Goal: Answer question/provide support: Share knowledge or assist other users

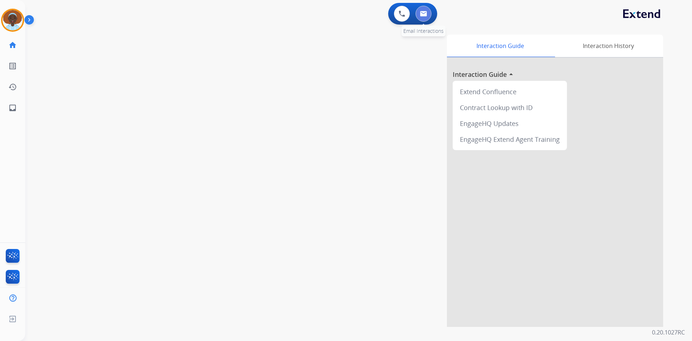
click at [425, 13] on img at bounding box center [423, 14] width 7 height 6
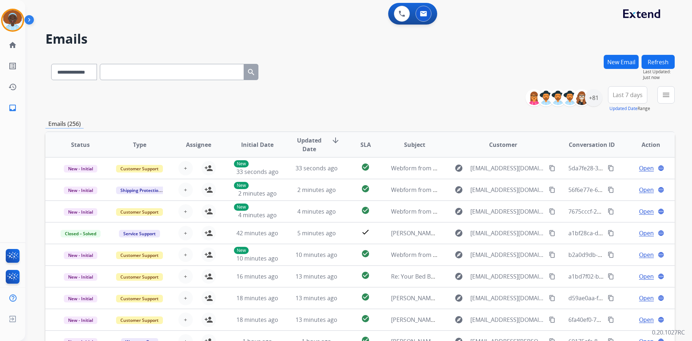
click at [628, 94] on span "Last 7 days" at bounding box center [628, 94] width 30 height 3
click at [621, 181] on div "Last 90 days" at bounding box center [626, 182] width 40 height 11
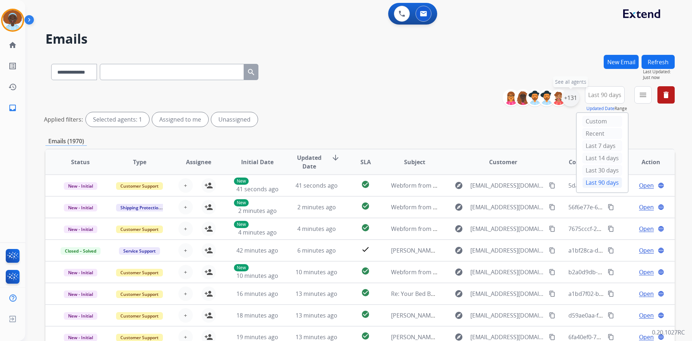
click at [570, 98] on div "+131" at bounding box center [570, 97] width 17 height 17
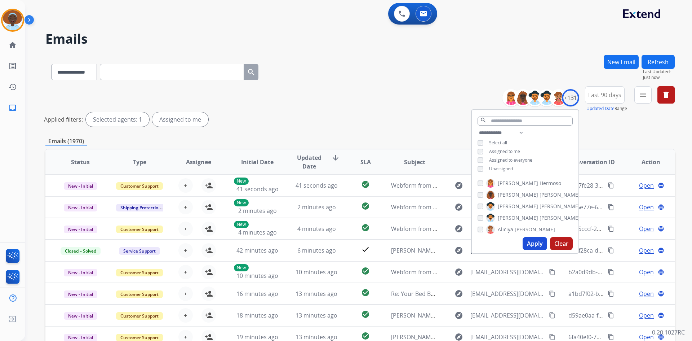
click at [530, 243] on button "Apply" at bounding box center [535, 243] width 25 height 13
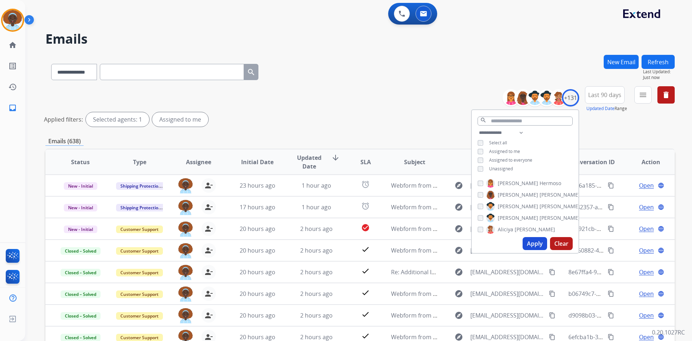
click at [407, 108] on div "**********" at bounding box center [360, 107] width 630 height 43
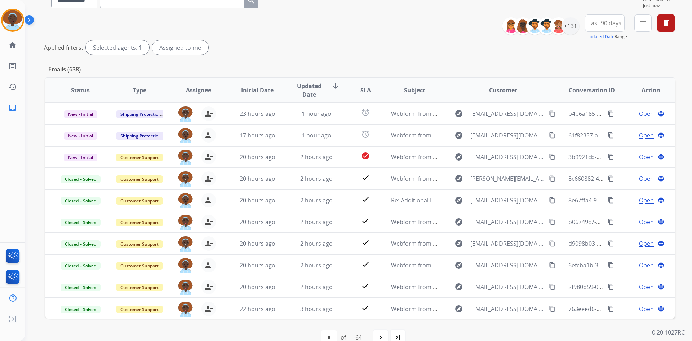
scroll to position [72, 0]
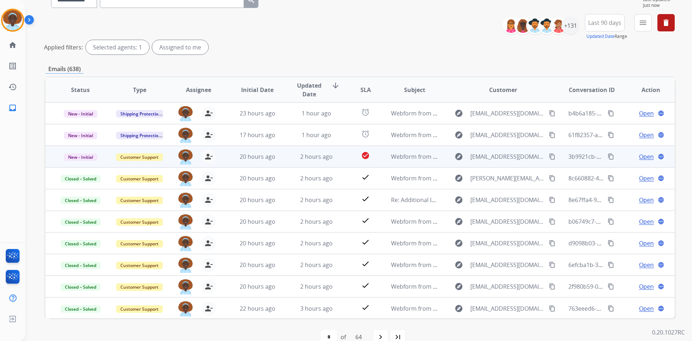
click at [639, 158] on span "Open" at bounding box center [646, 156] width 15 height 9
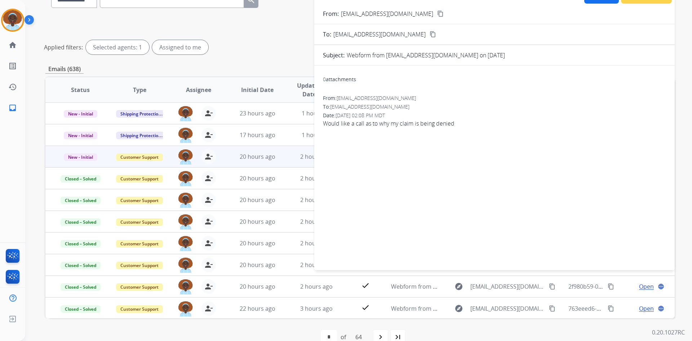
click at [284, 61] on div "**********" at bounding box center [360, 169] width 630 height 373
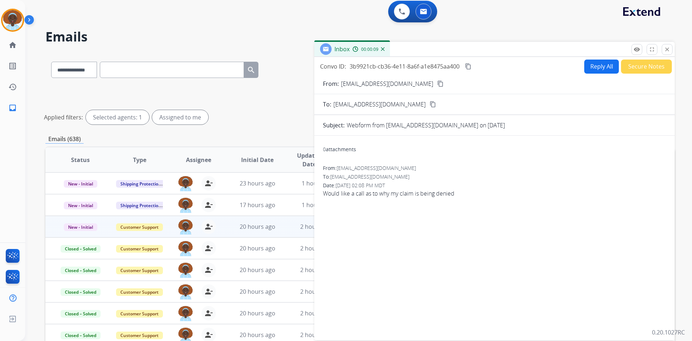
scroll to position [0, 0]
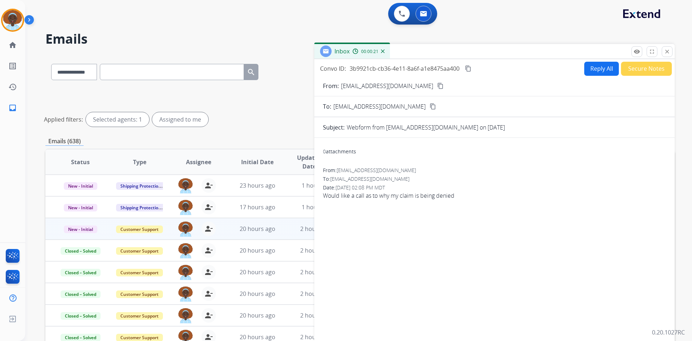
click at [437, 84] on mat-icon "content_copy" at bounding box center [440, 86] width 6 height 6
click at [667, 51] on mat-icon "close" at bounding box center [667, 51] width 6 height 6
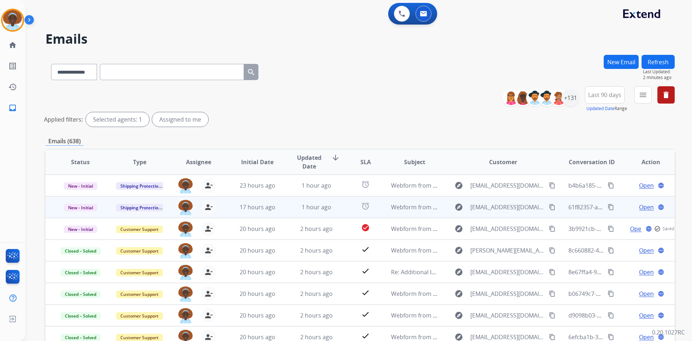
click at [647, 207] on span "Open" at bounding box center [646, 207] width 15 height 9
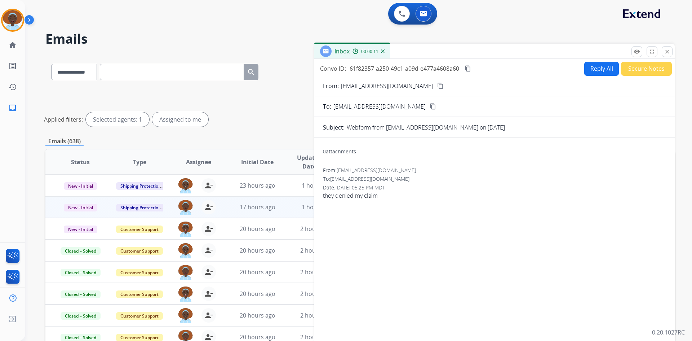
click at [437, 87] on mat-icon "content_copy" at bounding box center [440, 86] width 6 height 6
click at [588, 69] on button "Reply All" at bounding box center [601, 69] width 35 height 14
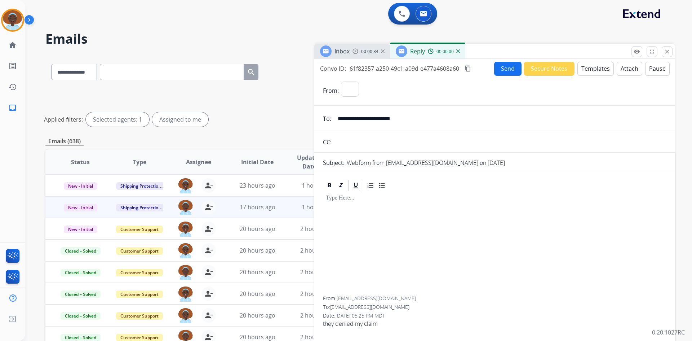
select select "**********"
click at [591, 74] on button "Templates" at bounding box center [596, 69] width 36 height 14
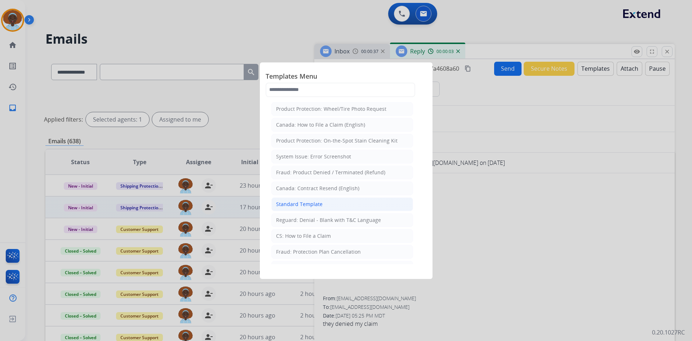
click at [309, 207] on div "Standard Template" at bounding box center [299, 203] width 47 height 7
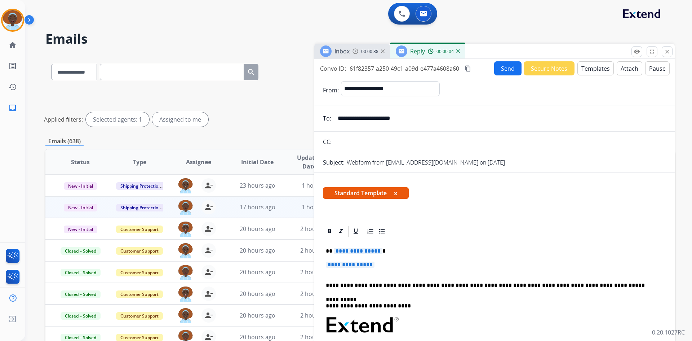
click at [363, 265] on span "**********" at bounding box center [350, 264] width 49 height 6
click at [363, 252] on span "**********" at bounding box center [358, 251] width 49 height 6
click at [348, 262] on span "**********" at bounding box center [350, 264] width 49 height 6
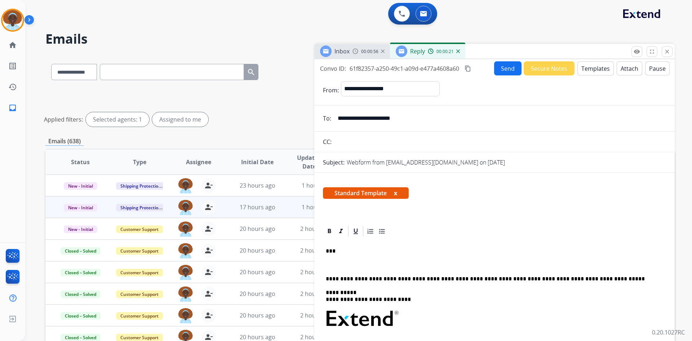
click at [332, 265] on p "To enrich screen reader interactions, please activate Accessibility in Grammarl…" at bounding box center [495, 264] width 338 height 6
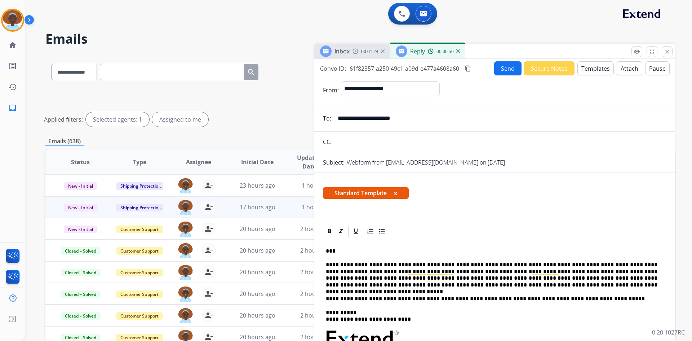
click at [506, 70] on button "Send" at bounding box center [507, 68] width 27 height 14
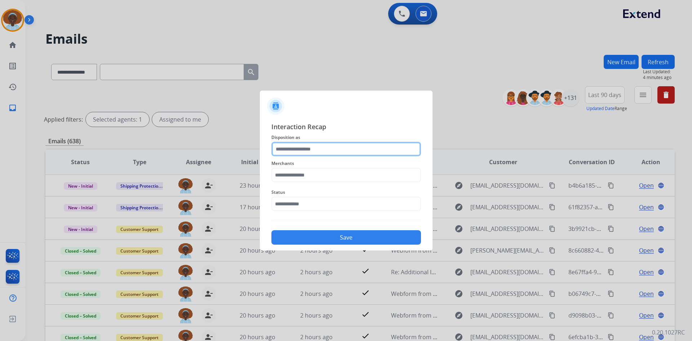
click at [310, 148] on input "text" at bounding box center [347, 149] width 150 height 14
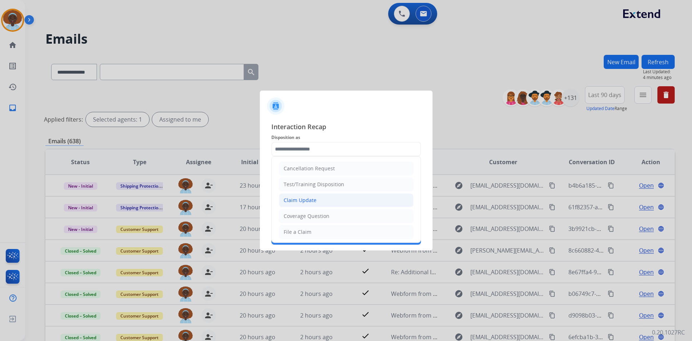
click at [314, 202] on div "Claim Update" at bounding box center [300, 200] width 33 height 7
type input "**********"
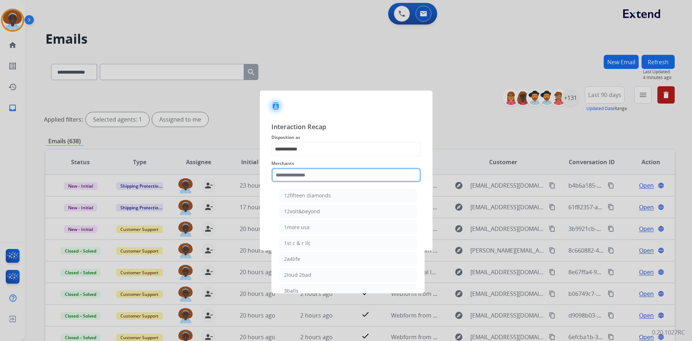
click at [315, 170] on input "text" at bounding box center [347, 175] width 150 height 14
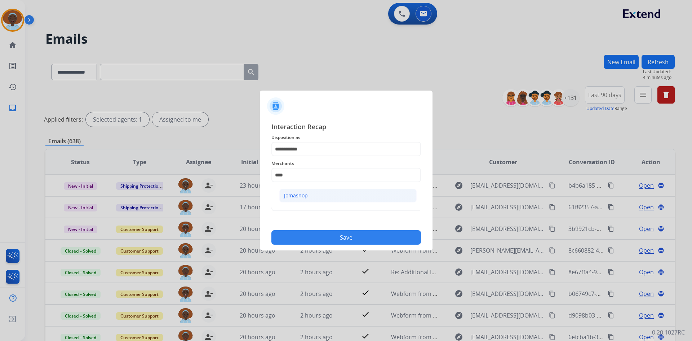
click at [315, 197] on li "Jomashop" at bounding box center [347, 196] width 137 height 14
type input "********"
click at [314, 206] on input "text" at bounding box center [347, 204] width 150 height 14
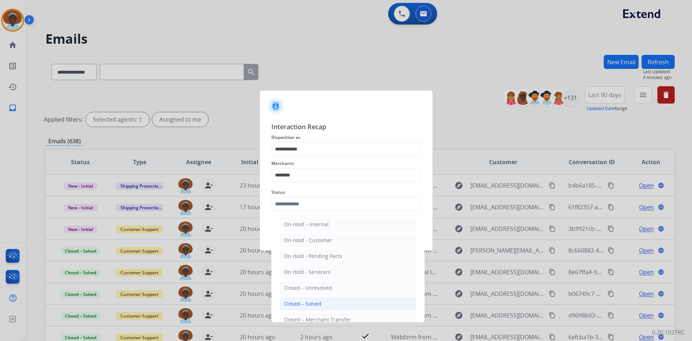
click at [306, 301] on div "Closed – Solved" at bounding box center [303, 303] width 38 height 7
type input "**********"
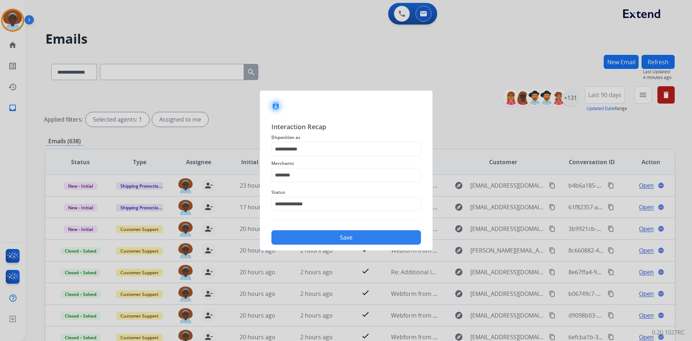
click at [342, 237] on button "Save" at bounding box center [347, 237] width 150 height 14
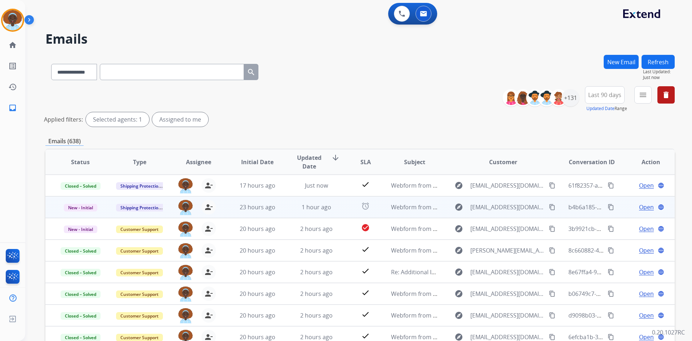
click at [644, 206] on span "Open" at bounding box center [646, 207] width 15 height 9
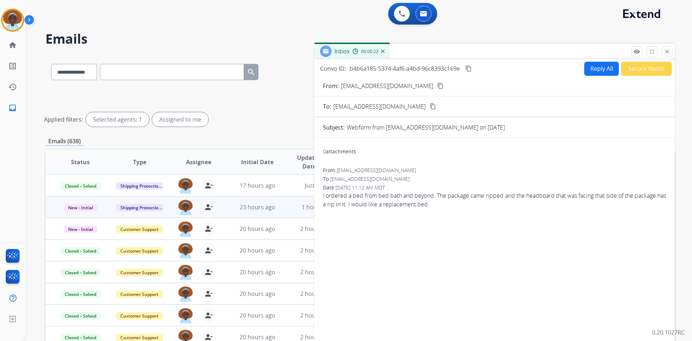
click at [437, 85] on mat-icon "content_copy" at bounding box center [440, 86] width 6 height 6
click at [437, 84] on mat-icon "content_copy" at bounding box center [440, 86] width 6 height 6
click at [598, 72] on button "Reply All" at bounding box center [601, 69] width 35 height 14
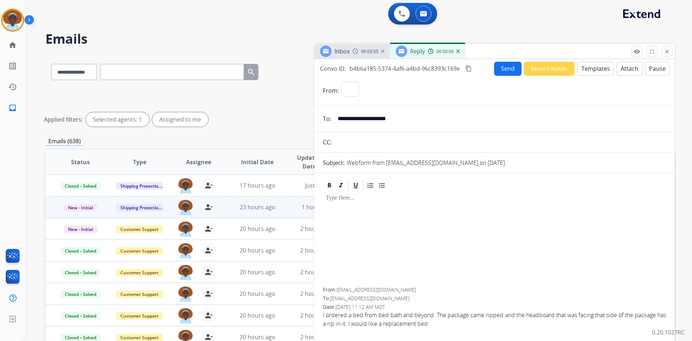
select select "**********"
click at [598, 72] on button "Templates" at bounding box center [596, 69] width 36 height 14
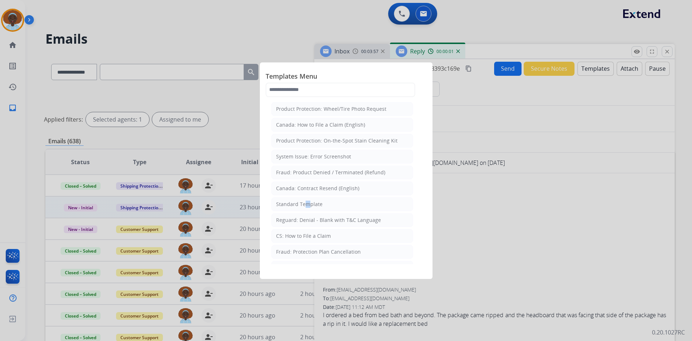
drag, startPoint x: 303, startPoint y: 204, endPoint x: 306, endPoint y: 204, distance: 3.7
click at [305, 204] on div "Standard Template" at bounding box center [299, 203] width 47 height 7
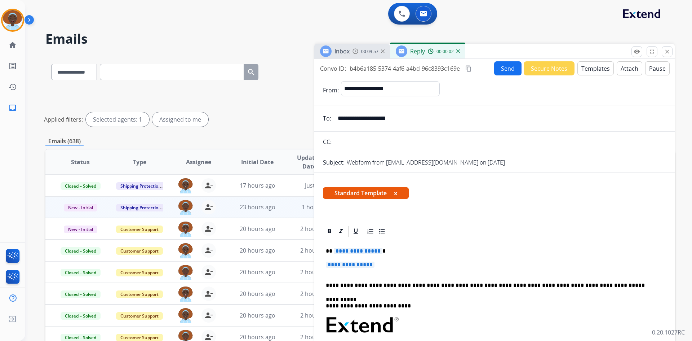
click at [364, 251] on span "**********" at bounding box center [358, 251] width 49 height 6
click at [357, 266] on span "**********" at bounding box center [350, 264] width 49 height 6
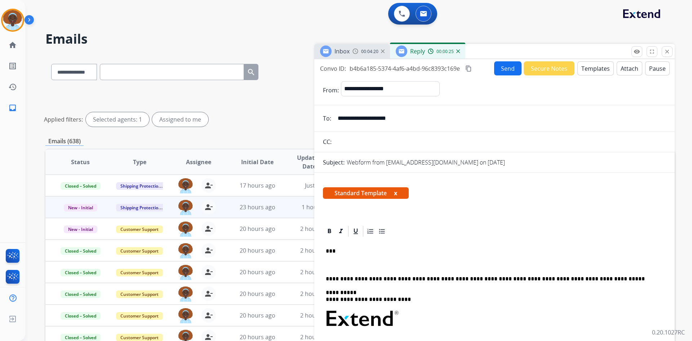
click at [332, 264] on p "To enrich screen reader interactions, please activate Accessibility in Grammarl…" at bounding box center [495, 264] width 338 height 6
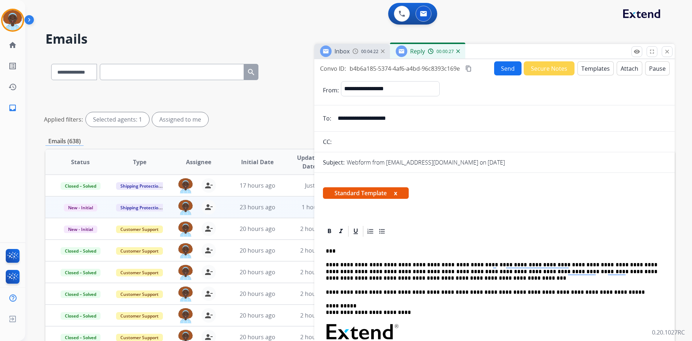
click at [506, 68] on button "Send" at bounding box center [507, 68] width 27 height 14
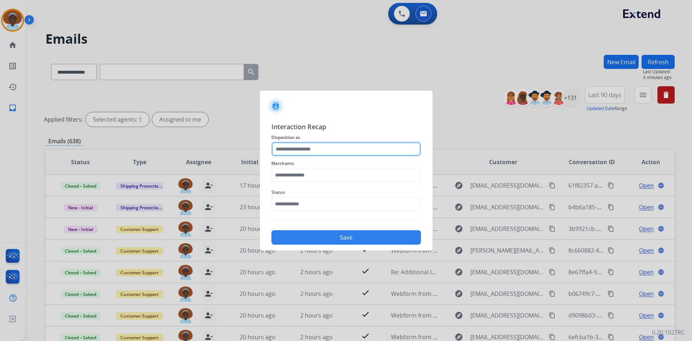
click at [301, 149] on input "text" at bounding box center [347, 149] width 150 height 14
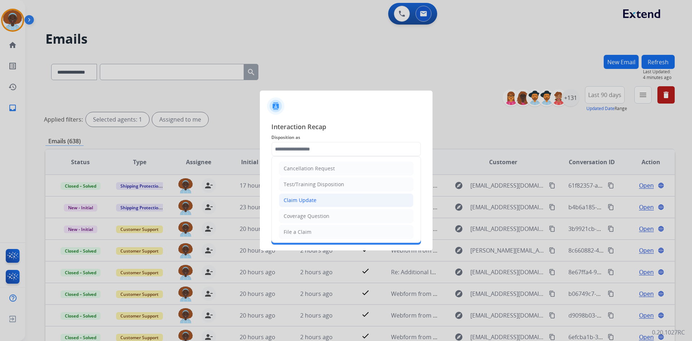
click at [292, 203] on div "Claim Update" at bounding box center [300, 200] width 33 height 7
type input "**********"
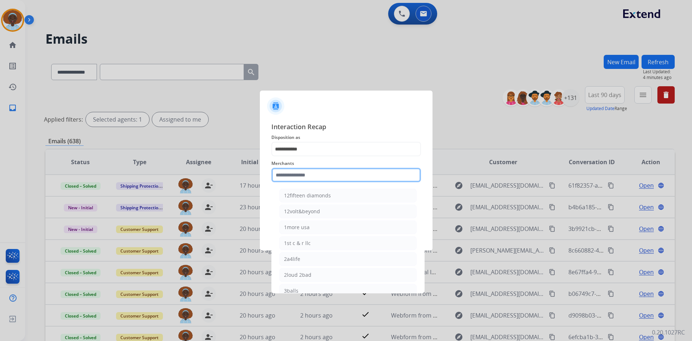
click at [300, 176] on input "text" at bounding box center [347, 175] width 150 height 14
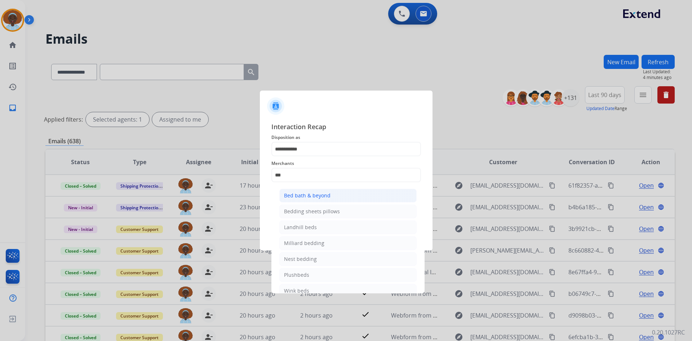
click at [298, 196] on div "Bed bath & beyond" at bounding box center [307, 195] width 47 height 7
type input "**********"
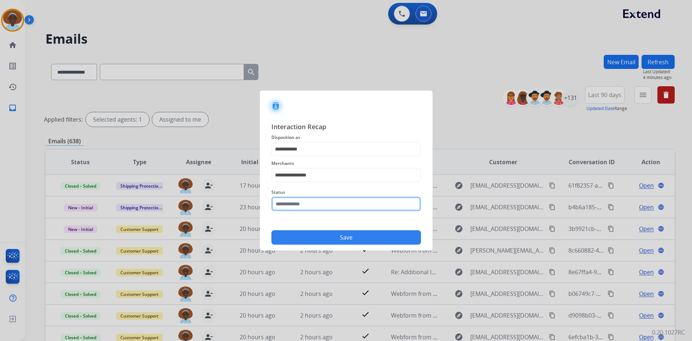
click at [309, 206] on input "text" at bounding box center [347, 204] width 150 height 14
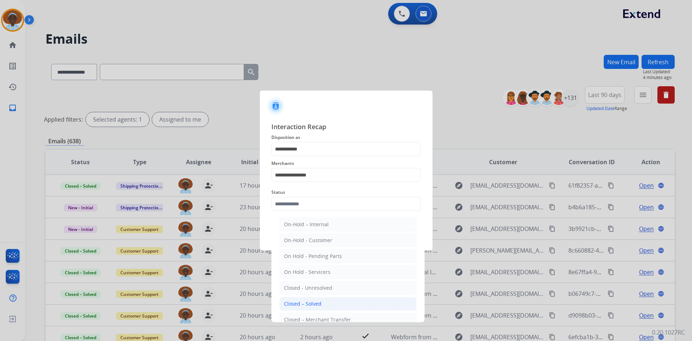
click at [323, 301] on li "Closed – Solved" at bounding box center [347, 304] width 137 height 14
type input "**********"
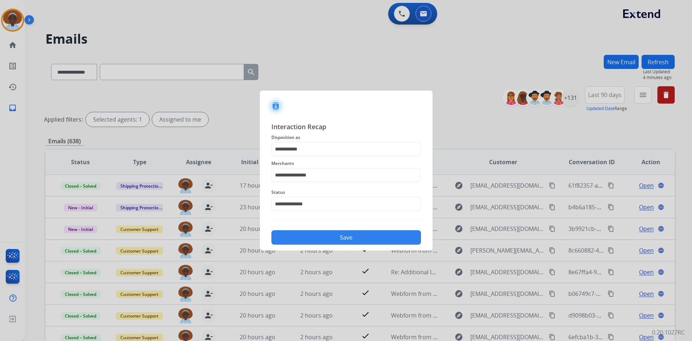
click at [353, 235] on button "Save" at bounding box center [347, 237] width 150 height 14
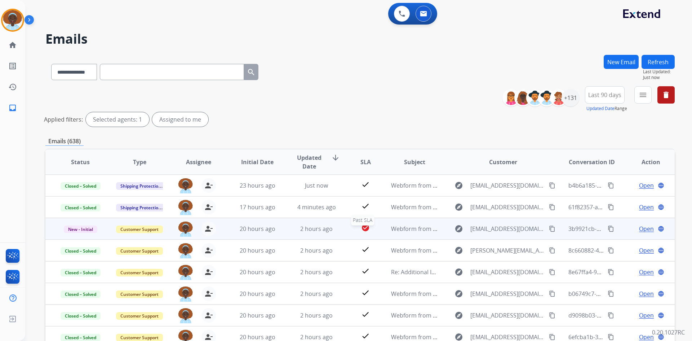
click at [364, 230] on mat-icon "check_circle" at bounding box center [365, 227] width 9 height 9
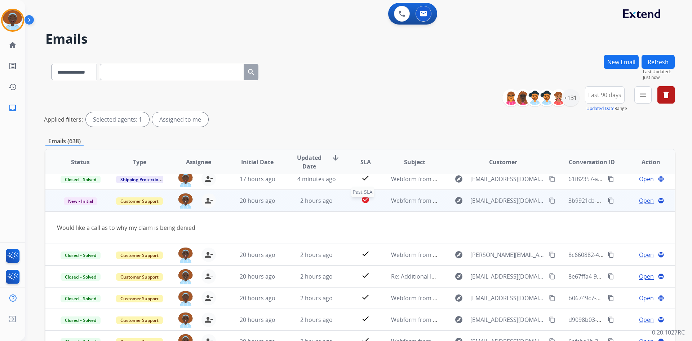
scroll to position [33, 0]
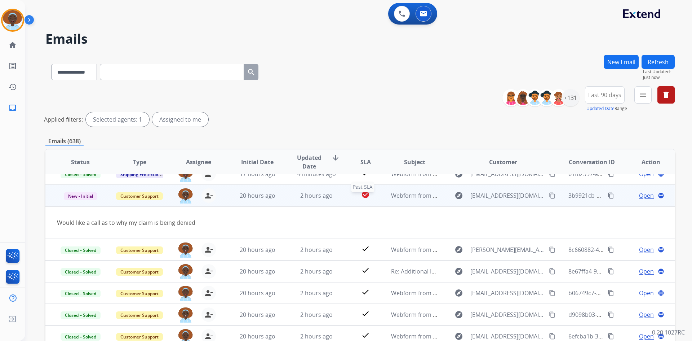
click at [363, 198] on mat-icon "check_circle" at bounding box center [365, 194] width 9 height 9
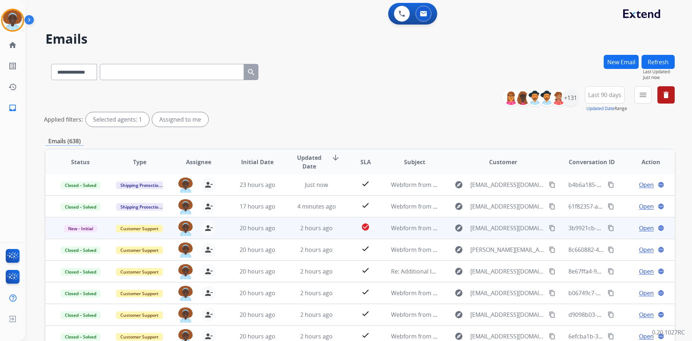
click at [641, 229] on span "Open" at bounding box center [646, 228] width 15 height 9
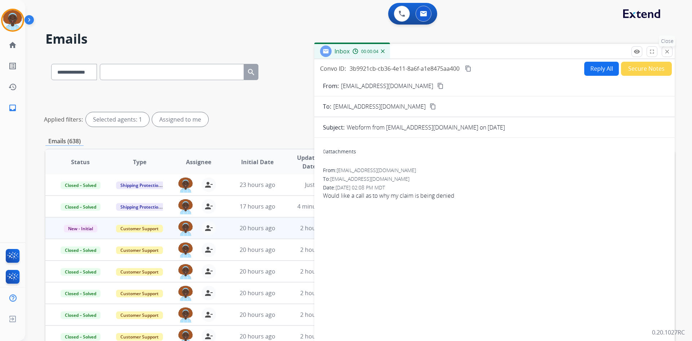
click at [666, 54] on mat-icon "close" at bounding box center [667, 51] width 6 height 6
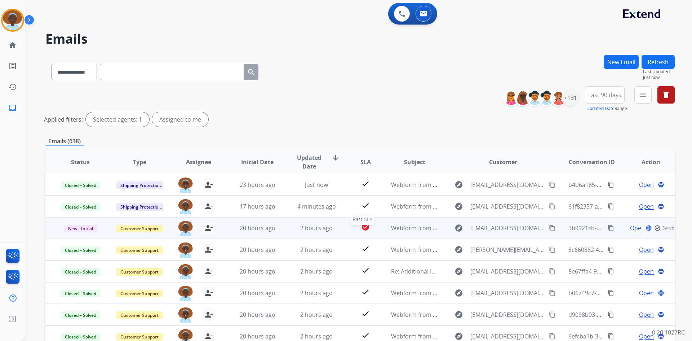
click at [363, 226] on mat-icon "check_circle" at bounding box center [365, 226] width 9 height 9
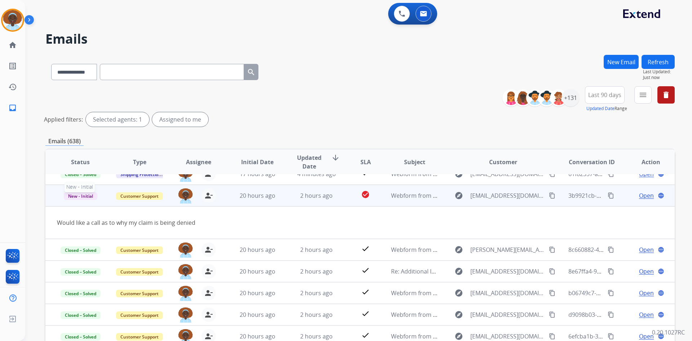
click at [96, 197] on span "New - Initial" at bounding box center [81, 196] width 34 height 8
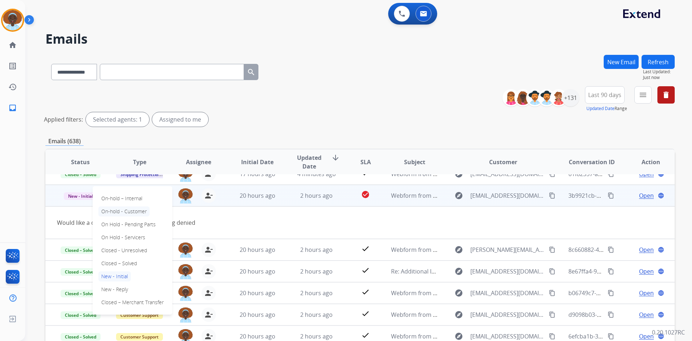
click at [134, 212] on p "On-hold - Customer" at bounding box center [123, 211] width 51 height 10
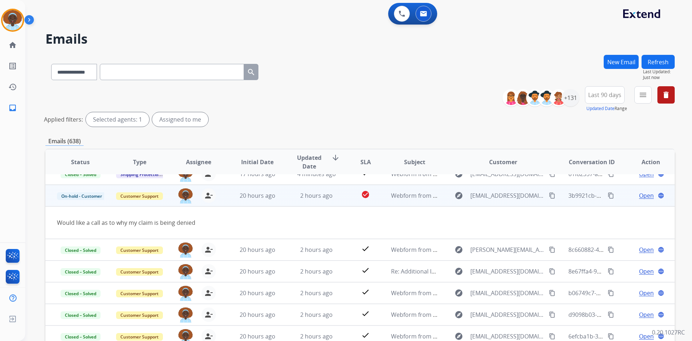
click at [627, 197] on div "Open language" at bounding box center [650, 195] width 47 height 9
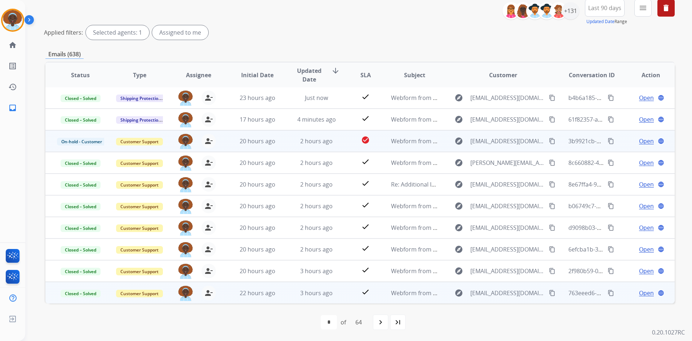
scroll to position [0, 0]
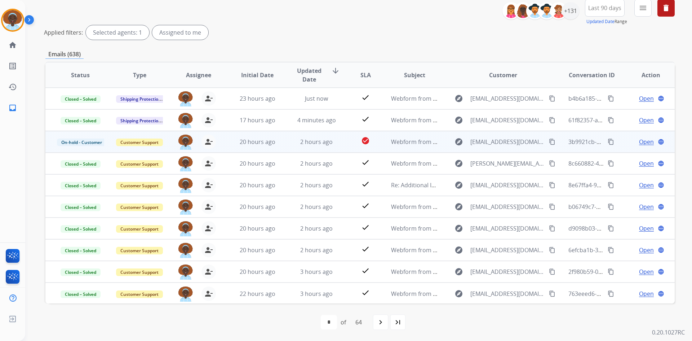
click at [378, 325] on mat-icon "navigate_next" at bounding box center [380, 322] width 9 height 9
select select "*"
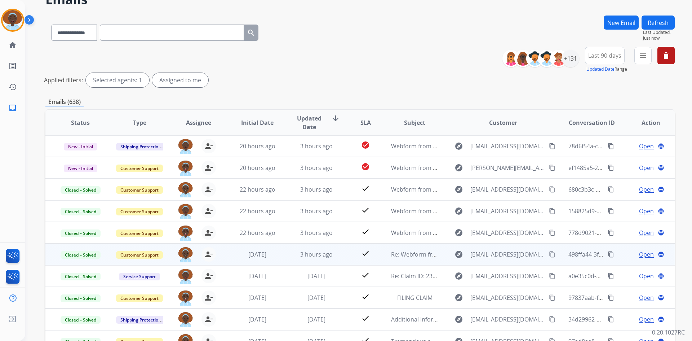
scroll to position [15, 0]
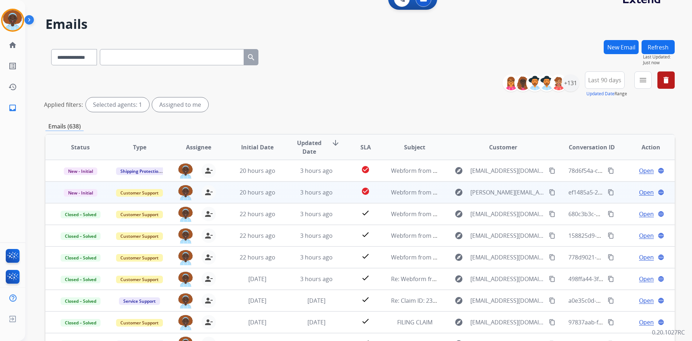
click at [645, 192] on span "Open" at bounding box center [646, 192] width 15 height 9
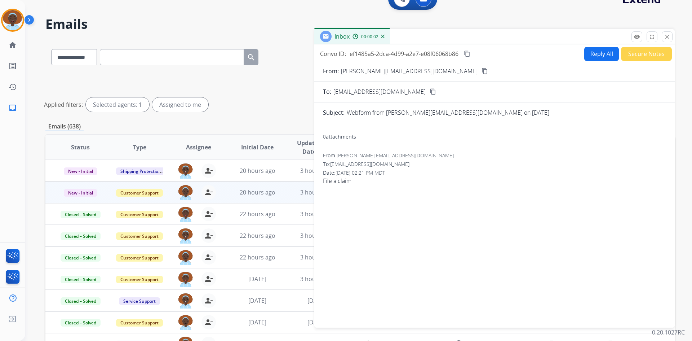
click at [599, 57] on button "Reply All" at bounding box center [601, 54] width 35 height 14
select select "**********"
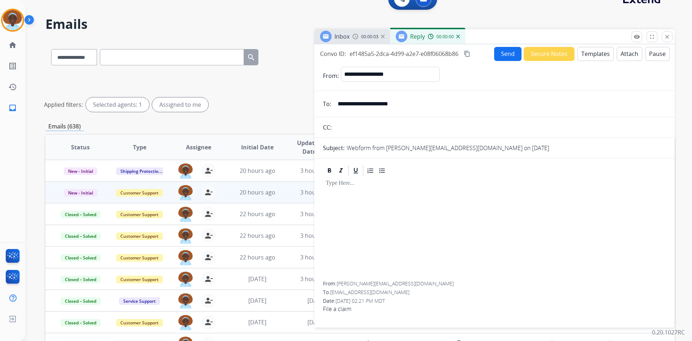
click at [599, 57] on button "Templates" at bounding box center [596, 54] width 36 height 14
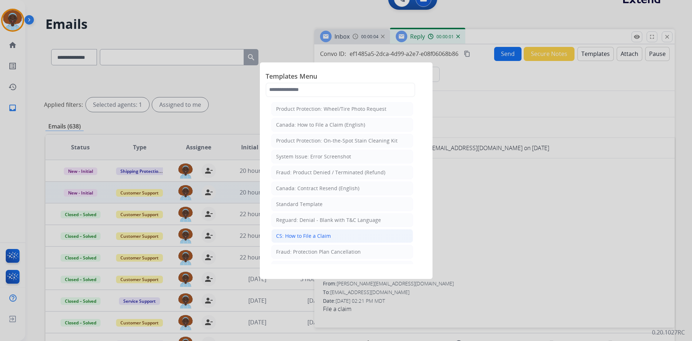
click at [318, 233] on div "CS: How to File a Claim" at bounding box center [303, 235] width 55 height 7
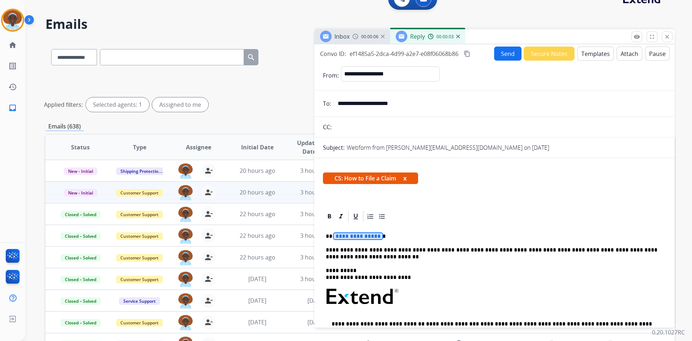
click at [366, 237] on span "**********" at bounding box center [358, 236] width 49 height 6
click at [502, 57] on button "Send" at bounding box center [507, 54] width 27 height 14
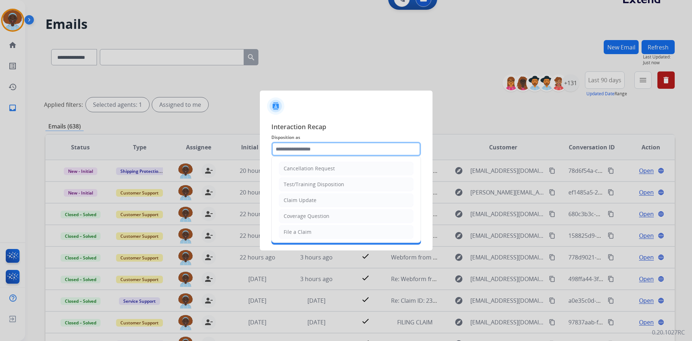
click at [328, 146] on input "text" at bounding box center [347, 149] width 150 height 14
click at [318, 231] on li "File a Claim" at bounding box center [346, 232] width 134 height 14
type input "**********"
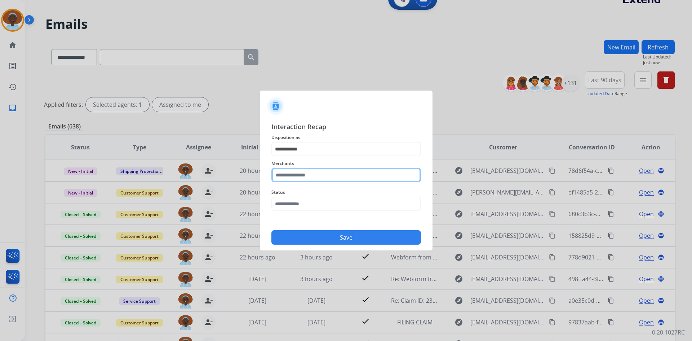
click at [330, 173] on input "text" at bounding box center [347, 175] width 150 height 14
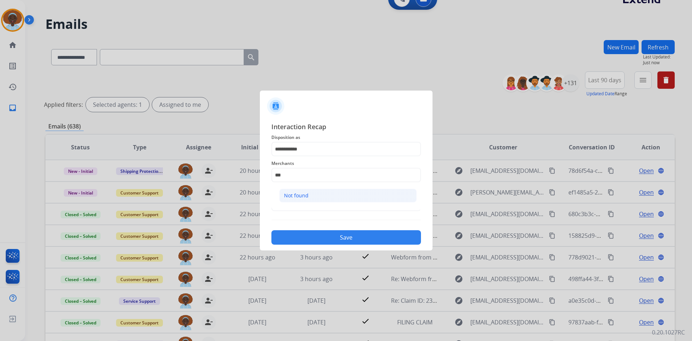
click at [327, 191] on li "Not found" at bounding box center [347, 196] width 137 height 14
type input "*********"
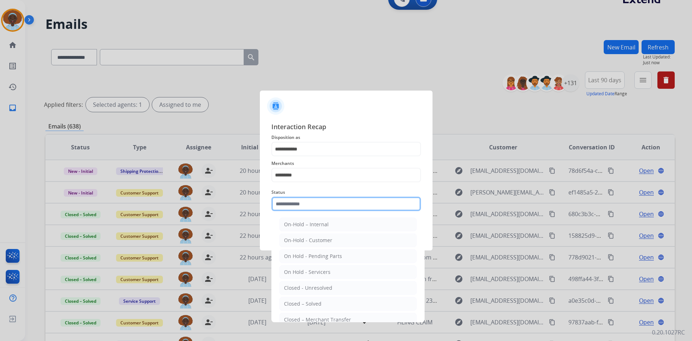
click at [318, 204] on input "text" at bounding box center [347, 204] width 150 height 14
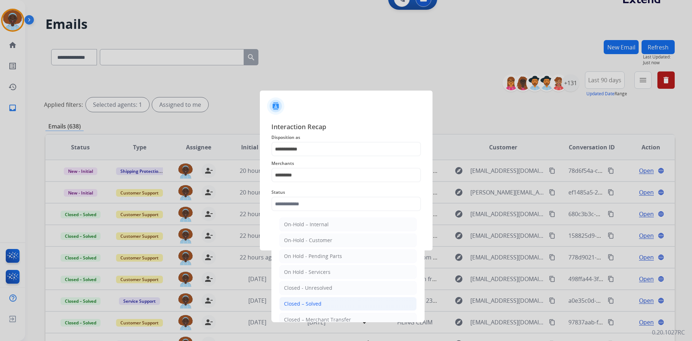
click at [318, 302] on div "Closed – Solved" at bounding box center [303, 303] width 38 height 7
type input "**********"
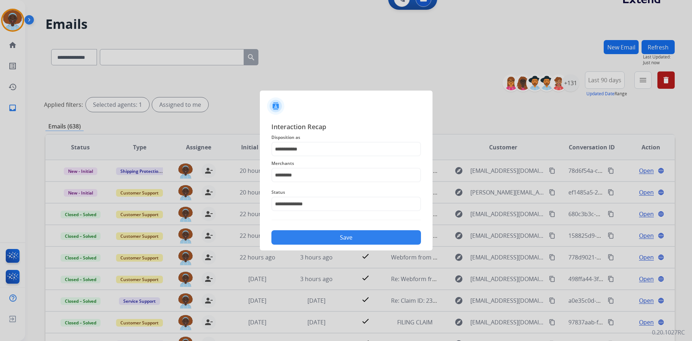
click at [341, 240] on button "Save" at bounding box center [347, 237] width 150 height 14
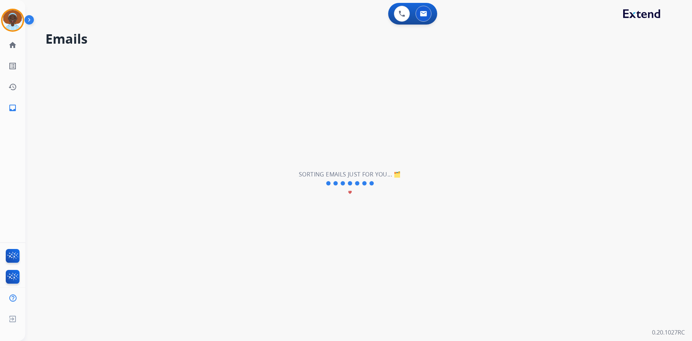
scroll to position [0, 0]
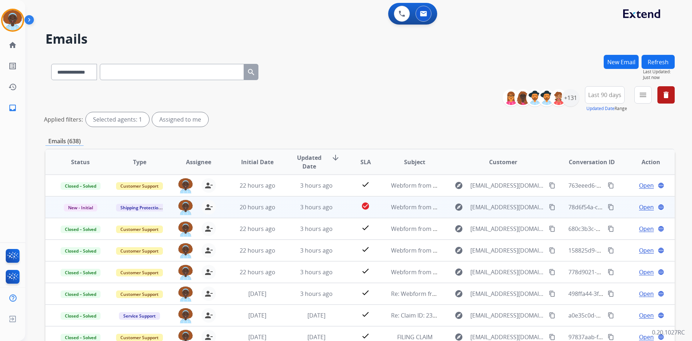
click at [649, 210] on div "Open language" at bounding box center [650, 207] width 47 height 9
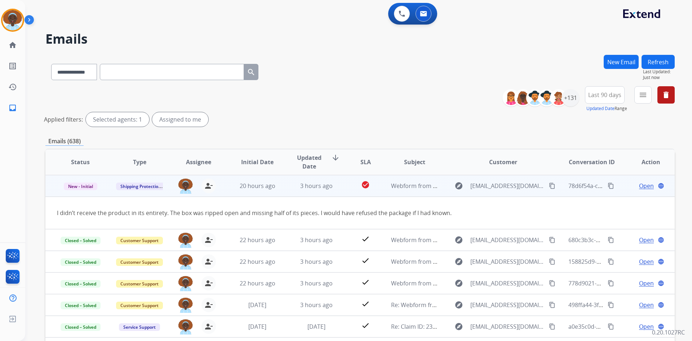
scroll to position [22, 0]
click at [639, 186] on span "Open" at bounding box center [646, 185] width 15 height 9
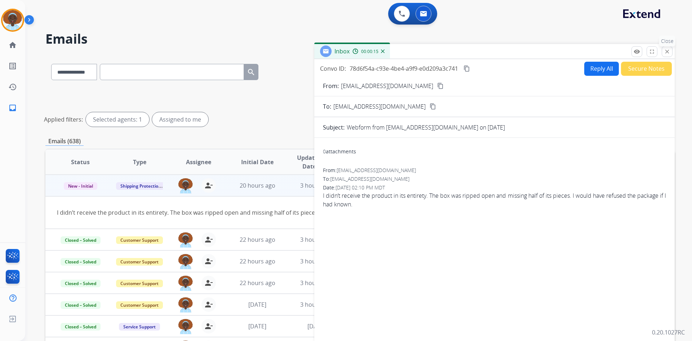
click at [664, 50] on mat-icon "close" at bounding box center [667, 51] width 6 height 6
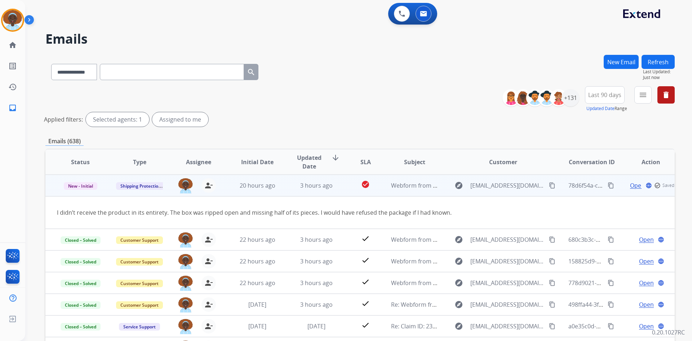
click at [618, 185] on td "Open language check_circle_outline Saved" at bounding box center [645, 186] width 59 height 22
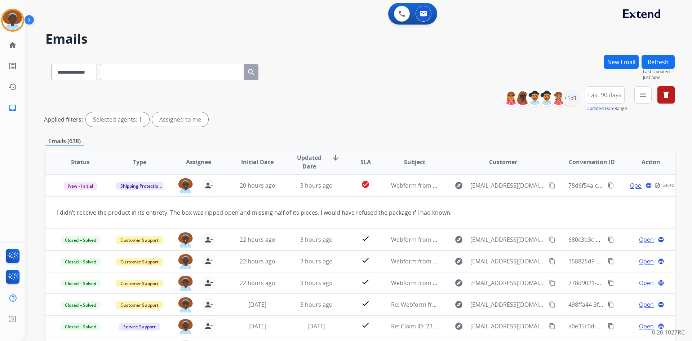
scroll to position [1, 0]
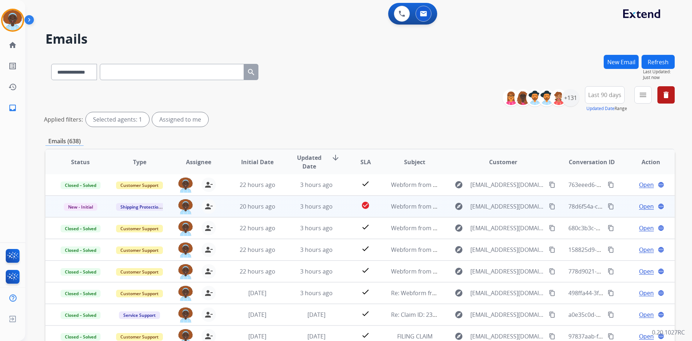
click at [639, 204] on span "Open" at bounding box center [646, 206] width 15 height 9
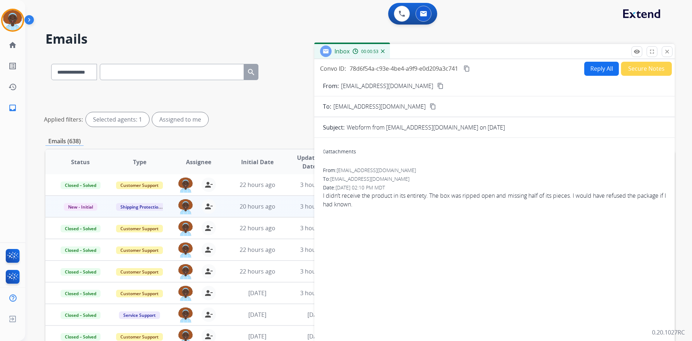
click at [437, 86] on mat-icon "content_copy" at bounding box center [440, 86] width 6 height 6
click at [589, 70] on button "Reply All" at bounding box center [601, 69] width 35 height 14
select select "**********"
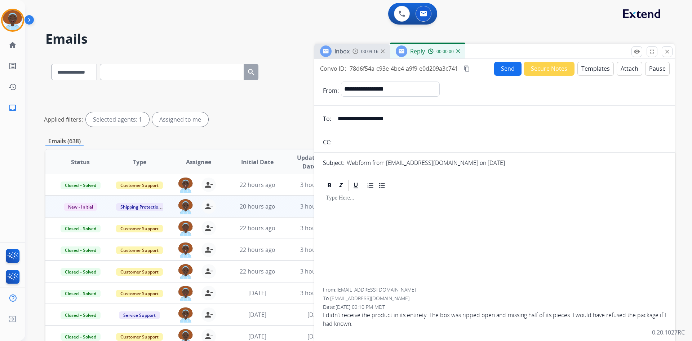
click at [589, 70] on button "Templates" at bounding box center [596, 69] width 36 height 14
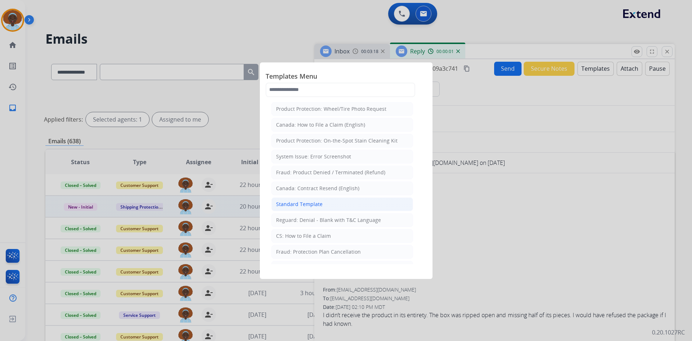
click at [325, 206] on li "Standard Template" at bounding box center [343, 204] width 142 height 14
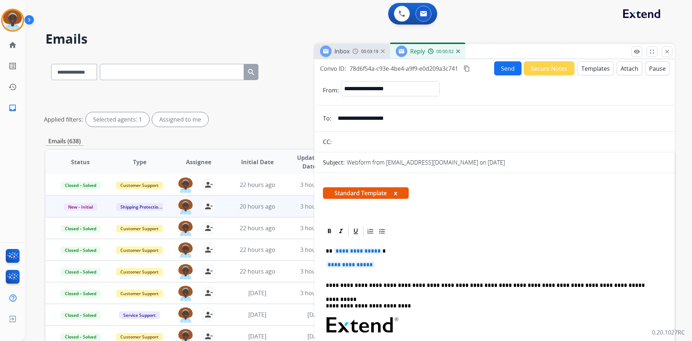
click at [357, 251] on span "**********" at bounding box center [358, 251] width 49 height 6
click at [357, 266] on span "**********" at bounding box center [350, 264] width 49 height 6
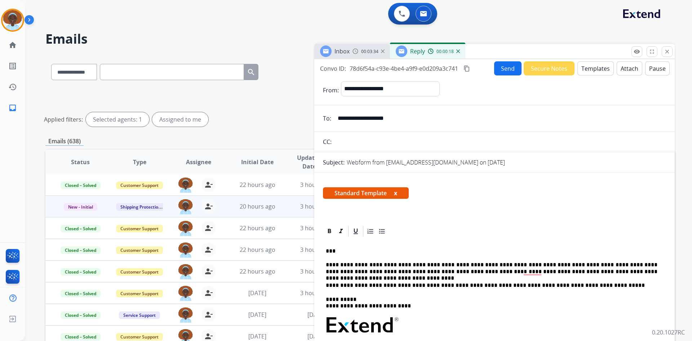
click at [504, 67] on button "Send" at bounding box center [507, 68] width 27 height 14
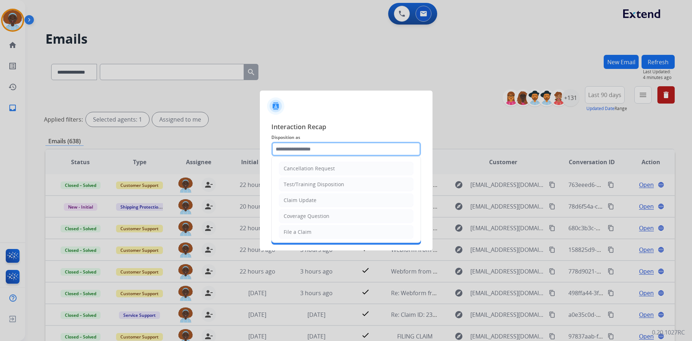
click at [299, 150] on input "text" at bounding box center [347, 149] width 150 height 14
click at [308, 199] on div "Claim Update" at bounding box center [300, 200] width 33 height 7
type input "**********"
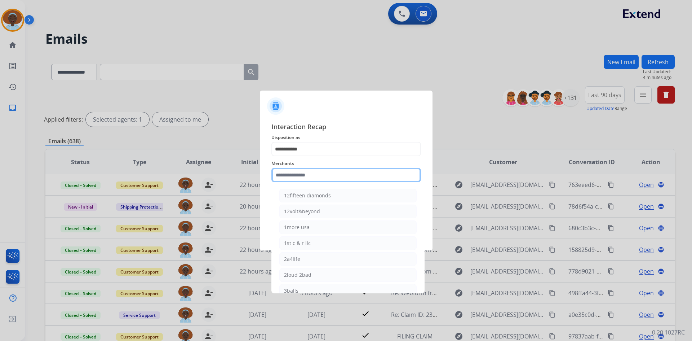
click at [297, 175] on input "text" at bounding box center [347, 175] width 150 height 14
type input "*"
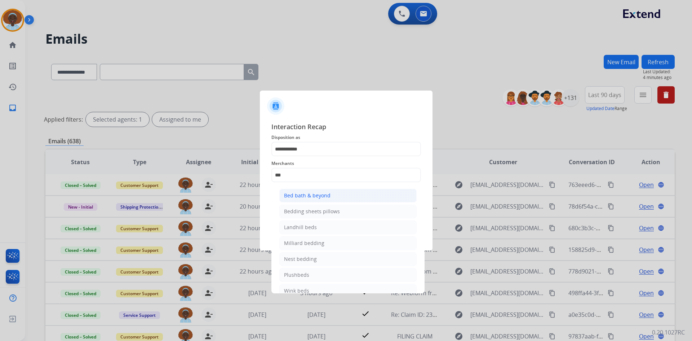
click at [305, 200] on li "Bed bath & beyond" at bounding box center [347, 196] width 137 height 14
type input "**********"
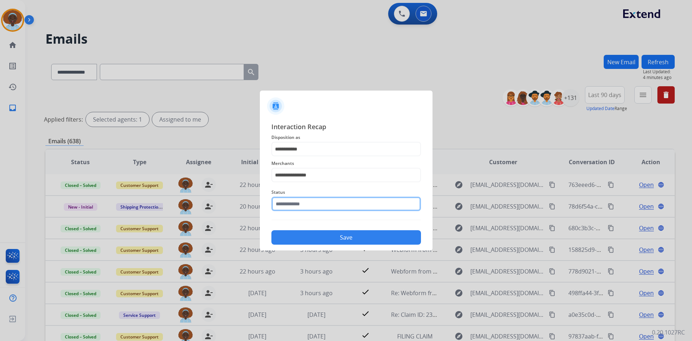
click at [321, 198] on input "text" at bounding box center [347, 204] width 150 height 14
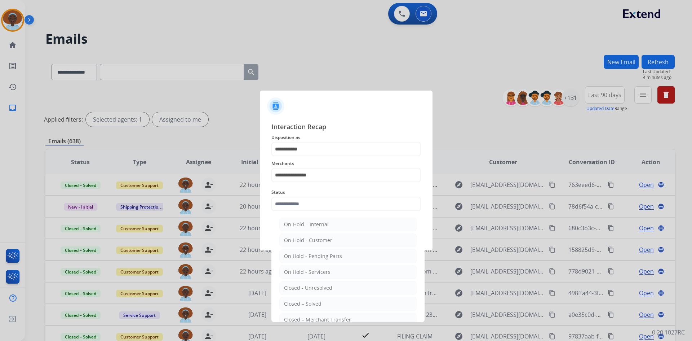
click at [326, 299] on li "Closed – Solved" at bounding box center [347, 304] width 137 height 14
type input "**********"
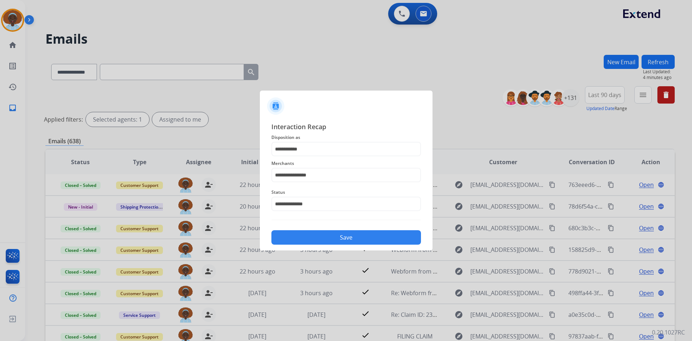
click at [349, 241] on button "Save" at bounding box center [347, 237] width 150 height 14
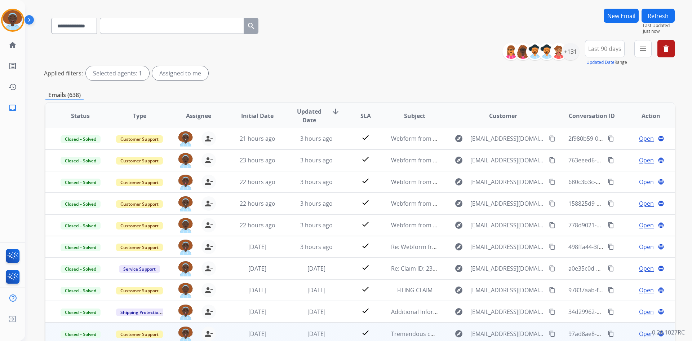
scroll to position [87, 0]
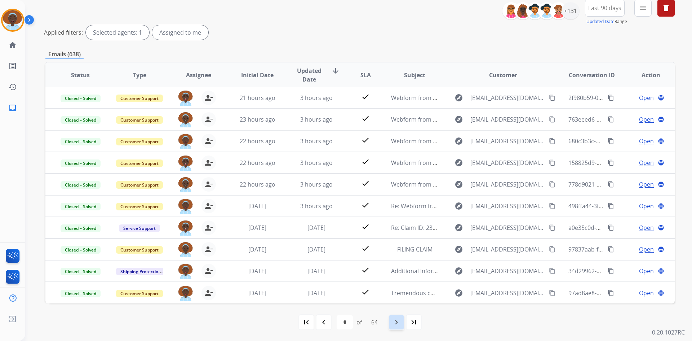
click at [398, 323] on mat-icon "navigate_next" at bounding box center [396, 322] width 9 height 9
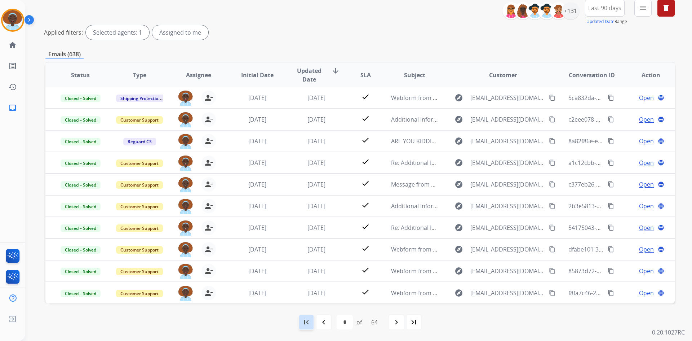
click at [304, 322] on mat-icon "first_page" at bounding box center [306, 322] width 9 height 9
select select "*"
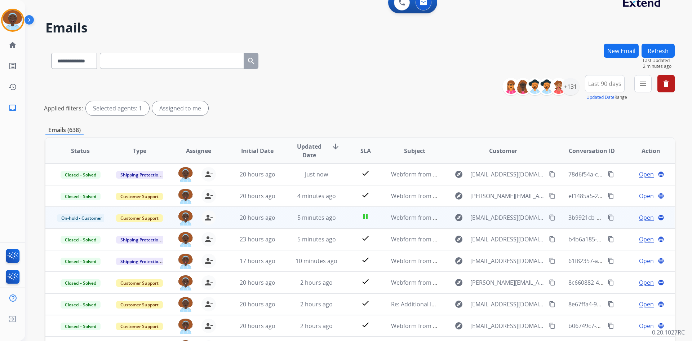
scroll to position [0, 0]
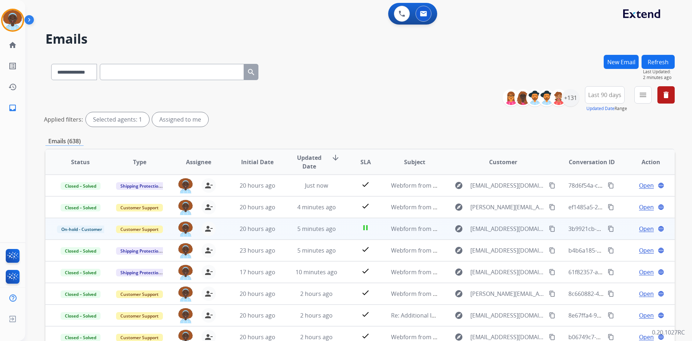
drag, startPoint x: 5, startPoint y: 18, endPoint x: 34, endPoint y: 22, distance: 28.7
click at [5, 19] on img at bounding box center [13, 20] width 20 height 20
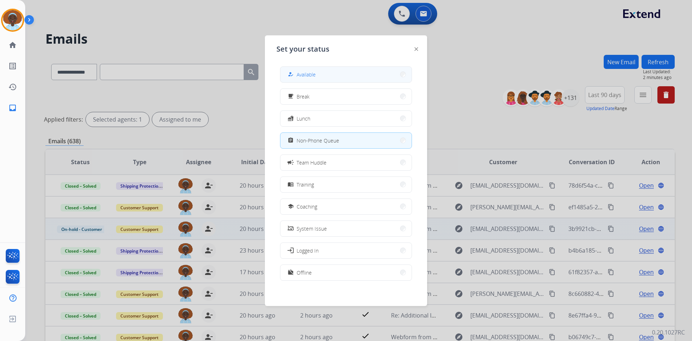
click at [314, 70] on button "how_to_reg Available" at bounding box center [346, 75] width 131 height 16
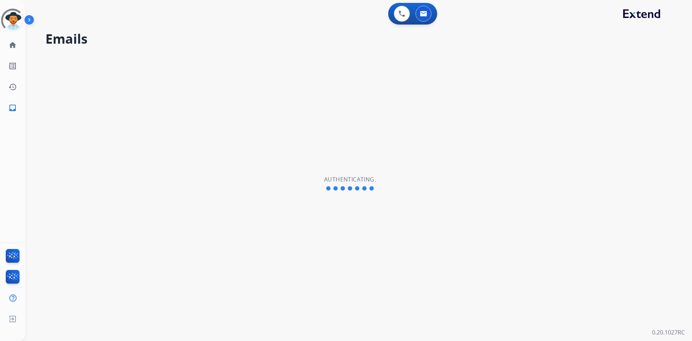
select select "**********"
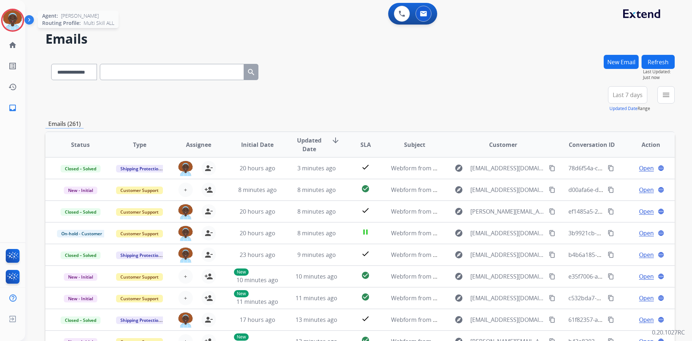
click at [8, 19] on img at bounding box center [13, 20] width 20 height 20
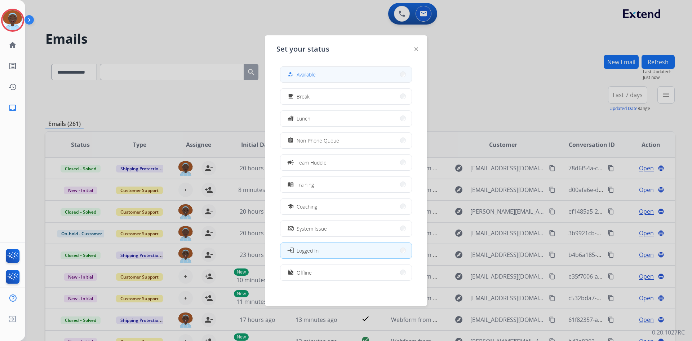
click at [337, 72] on button "how_to_reg Available" at bounding box center [346, 75] width 131 height 16
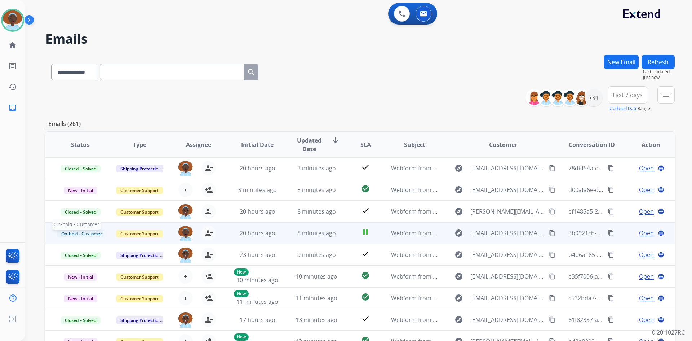
click at [86, 237] on span "On-hold - Customer" at bounding box center [81, 234] width 49 height 8
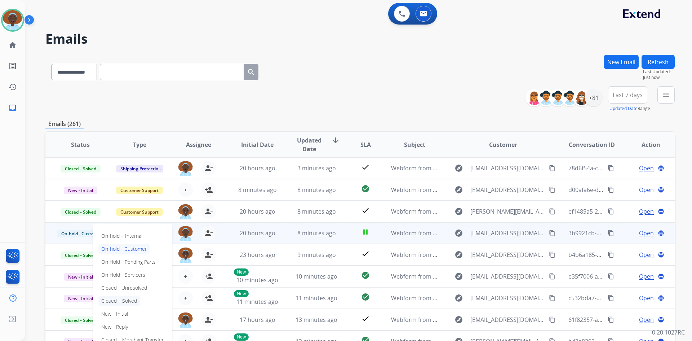
click at [122, 301] on p "Closed – Solved" at bounding box center [118, 301] width 41 height 10
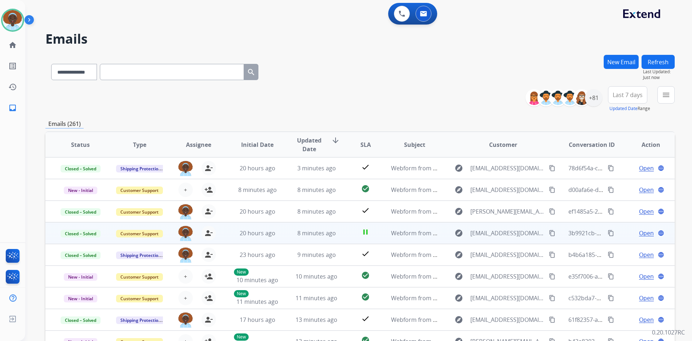
click at [647, 233] on span "Open" at bounding box center [646, 233] width 15 height 9
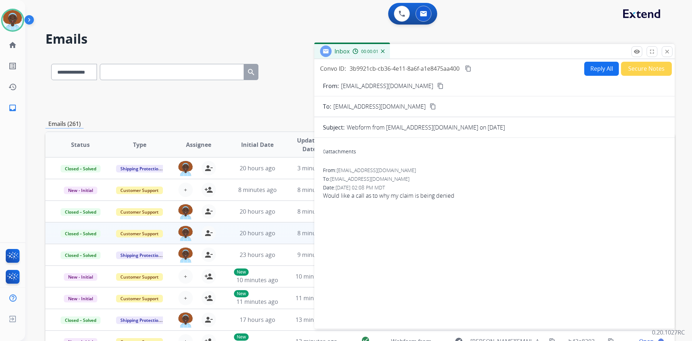
click at [631, 73] on button "Secure Notes" at bounding box center [646, 69] width 51 height 14
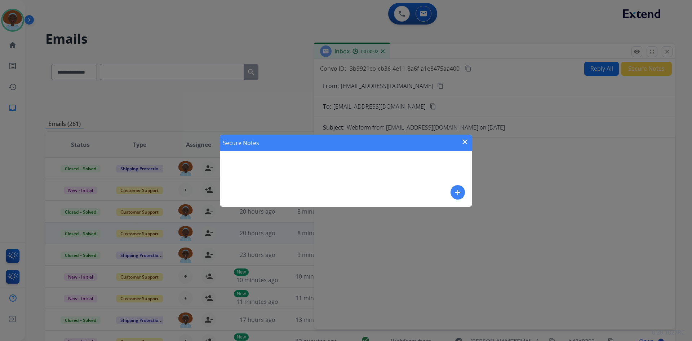
click at [458, 191] on mat-icon "add" at bounding box center [458, 192] width 9 height 9
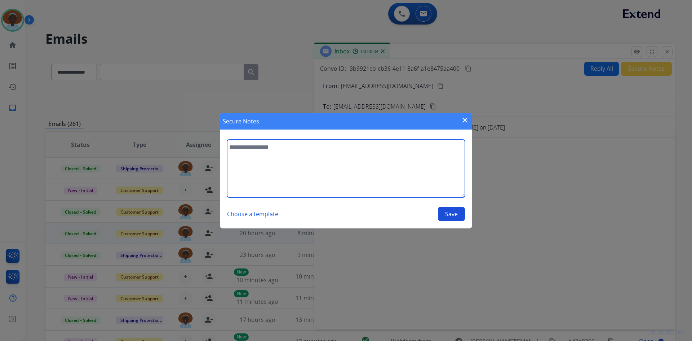
click at [261, 147] on textarea at bounding box center [346, 169] width 238 height 58
type textarea "**********"
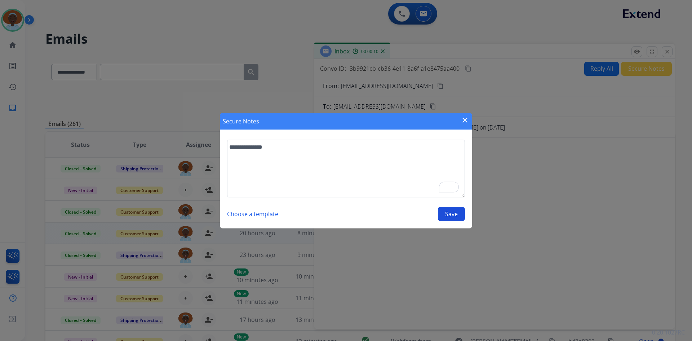
click at [446, 215] on button "Save" at bounding box center [451, 214] width 27 height 14
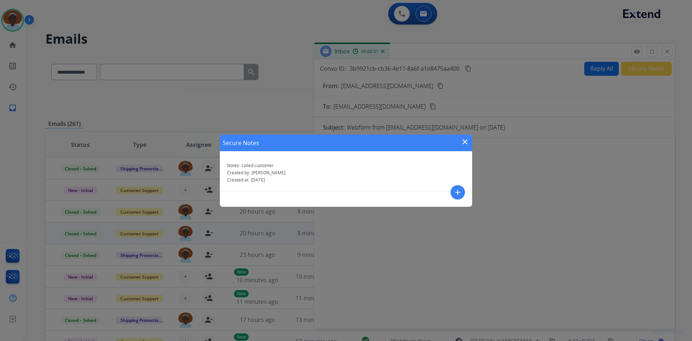
click at [466, 141] on mat-icon "close" at bounding box center [465, 141] width 9 height 9
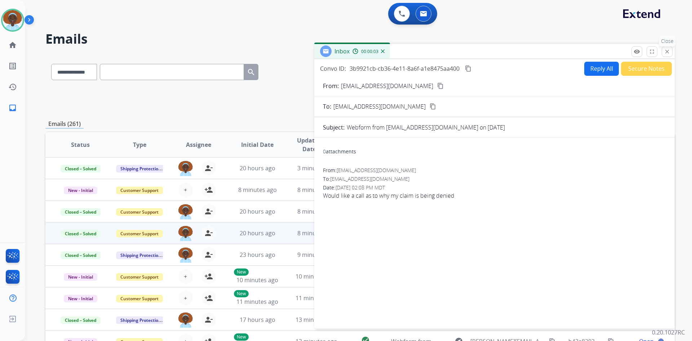
click at [669, 52] on mat-icon "close" at bounding box center [667, 51] width 6 height 6
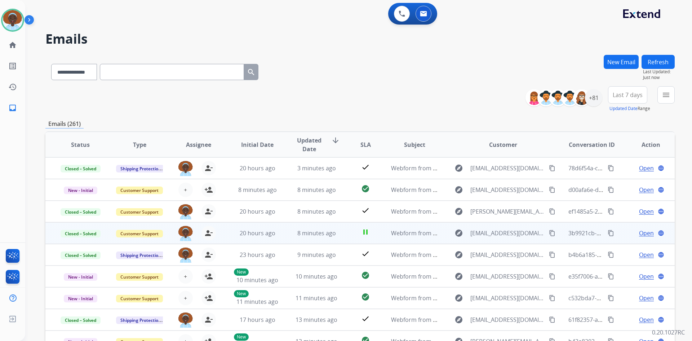
click at [663, 62] on button "Refresh" at bounding box center [658, 62] width 33 height 14
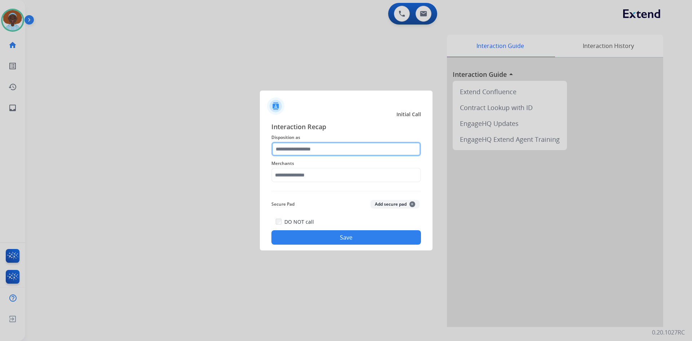
click at [334, 147] on input "text" at bounding box center [347, 149] width 150 height 14
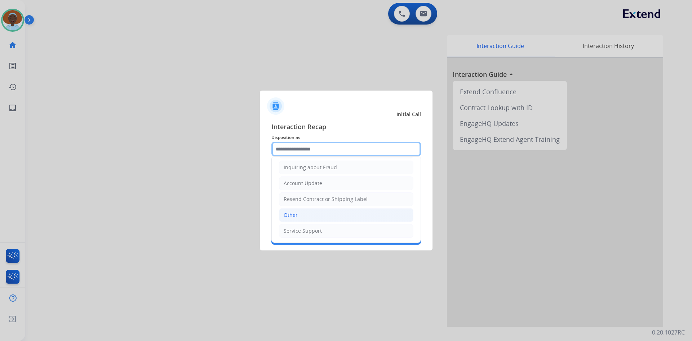
scroll to position [113, 0]
click at [315, 212] on li "Other" at bounding box center [346, 215] width 134 height 14
type input "*****"
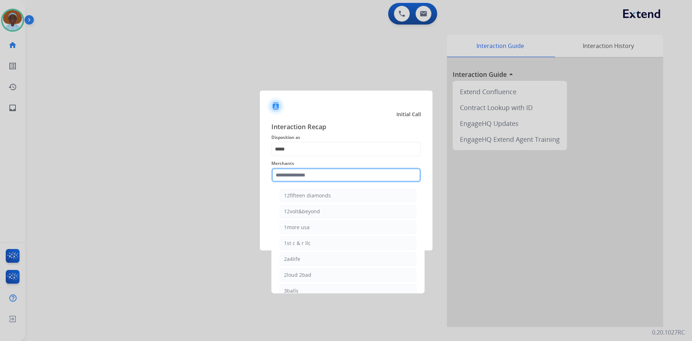
click at [323, 175] on input "text" at bounding box center [347, 175] width 150 height 14
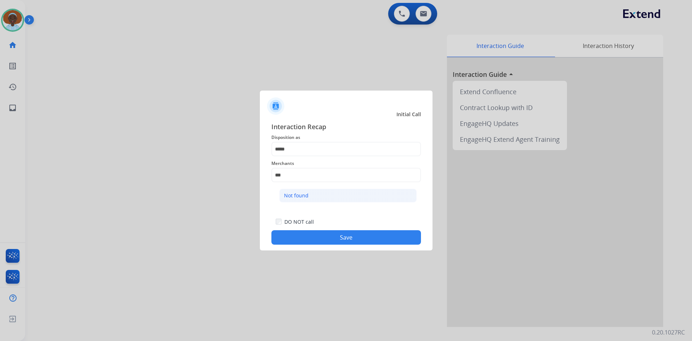
click at [316, 199] on li "Not found" at bounding box center [347, 196] width 137 height 14
type input "*********"
click at [344, 235] on button "Save" at bounding box center [347, 237] width 150 height 14
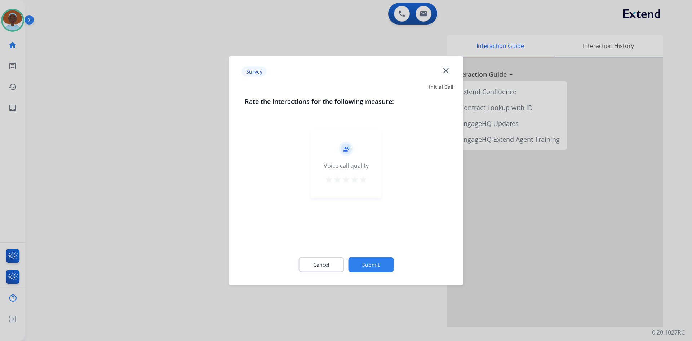
drag, startPoint x: 364, startPoint y: 177, endPoint x: 379, endPoint y: 216, distance: 41.4
click at [364, 178] on mat-icon "star" at bounding box center [363, 179] width 9 height 9
click at [379, 260] on button "Submit" at bounding box center [370, 264] width 45 height 15
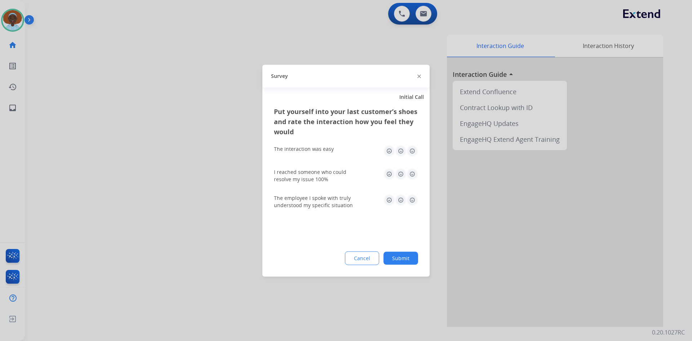
click at [415, 198] on img at bounding box center [413, 200] width 12 height 12
drag, startPoint x: 409, startPoint y: 169, endPoint x: 412, endPoint y: 159, distance: 10.2
click at [409, 169] on img at bounding box center [413, 174] width 12 height 12
click at [414, 152] on img at bounding box center [413, 151] width 12 height 12
click at [403, 260] on button "Submit" at bounding box center [401, 257] width 35 height 13
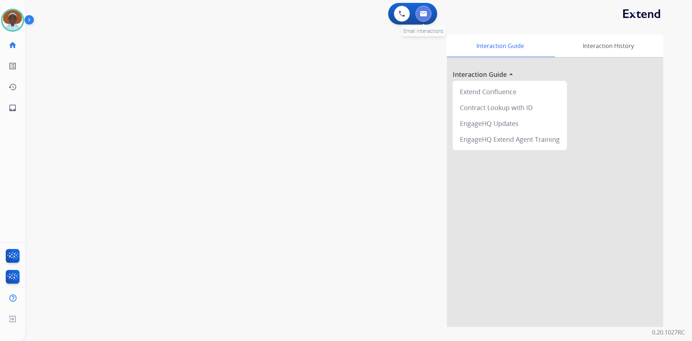
click at [428, 17] on button at bounding box center [424, 14] width 16 height 16
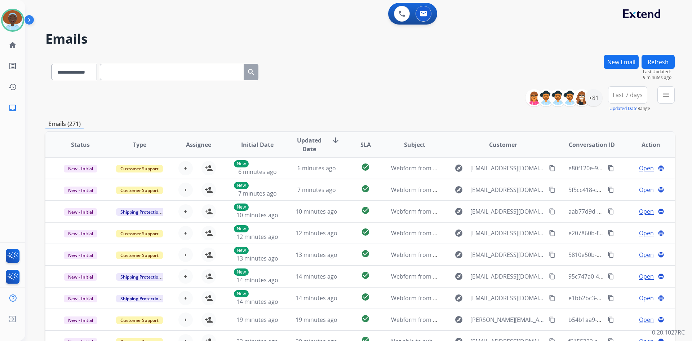
click at [632, 94] on span "Last 7 days" at bounding box center [628, 94] width 30 height 3
click at [616, 183] on div "Last 90 days" at bounding box center [626, 182] width 40 height 11
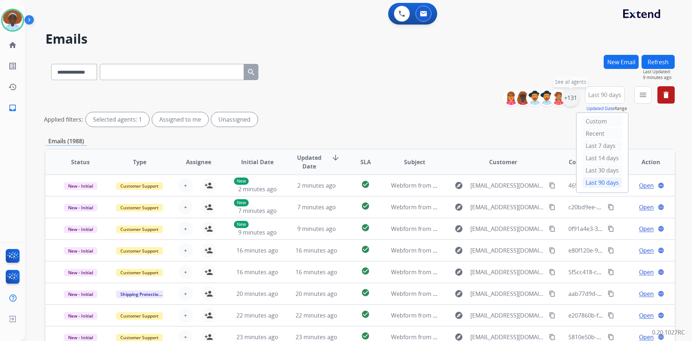
click at [568, 97] on div "+131" at bounding box center [570, 97] width 17 height 17
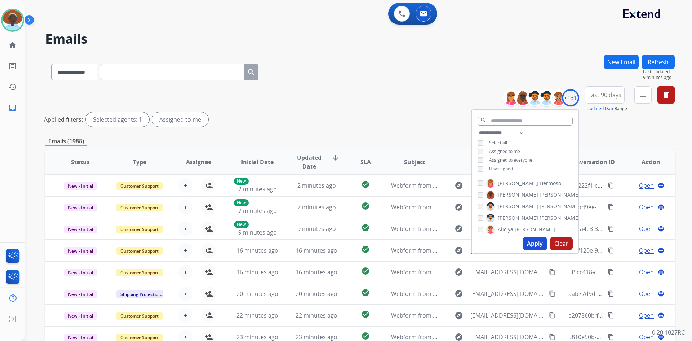
click at [531, 244] on button "Apply" at bounding box center [535, 243] width 25 height 13
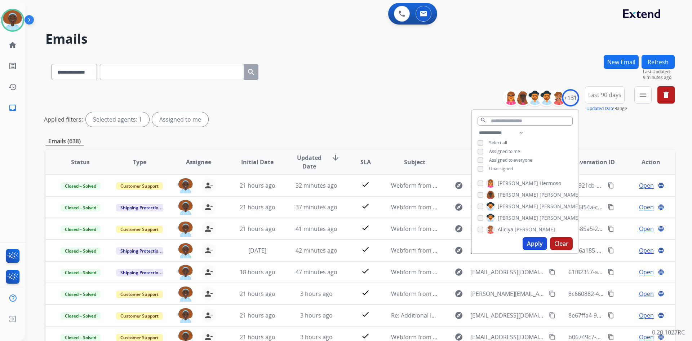
click at [432, 110] on div "**********" at bounding box center [360, 107] width 630 height 43
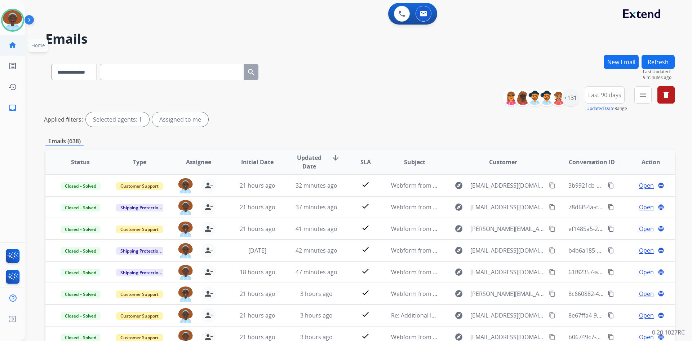
click at [12, 45] on mat-icon "home" at bounding box center [12, 45] width 9 height 9
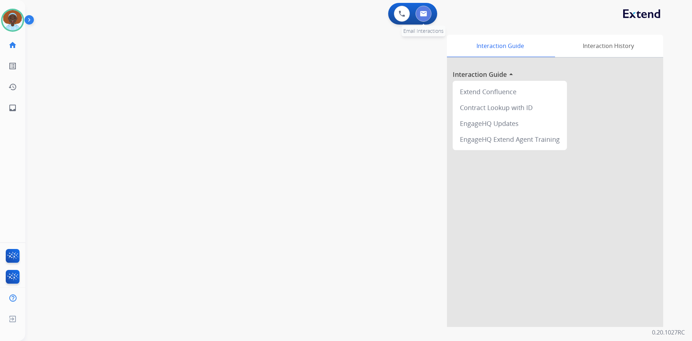
click at [426, 17] on button at bounding box center [424, 14] width 16 height 16
select select "**********"
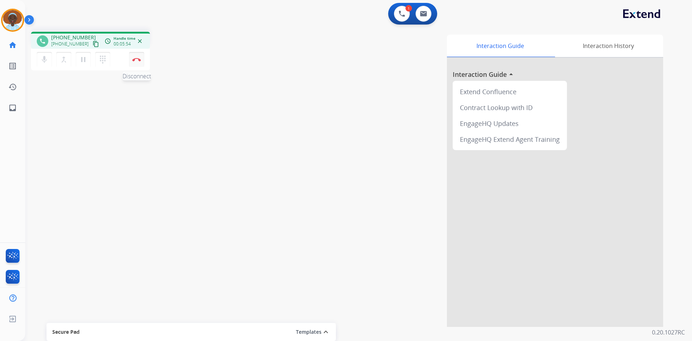
click at [136, 60] on img at bounding box center [136, 60] width 9 height 4
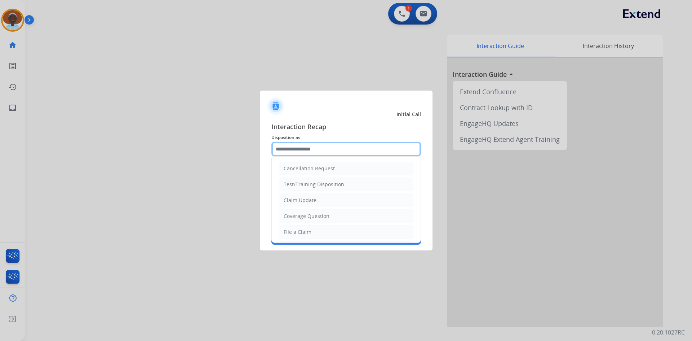
click at [300, 151] on input "text" at bounding box center [347, 149] width 150 height 14
click at [303, 231] on div "File a Claim" at bounding box center [298, 231] width 28 height 7
type input "**********"
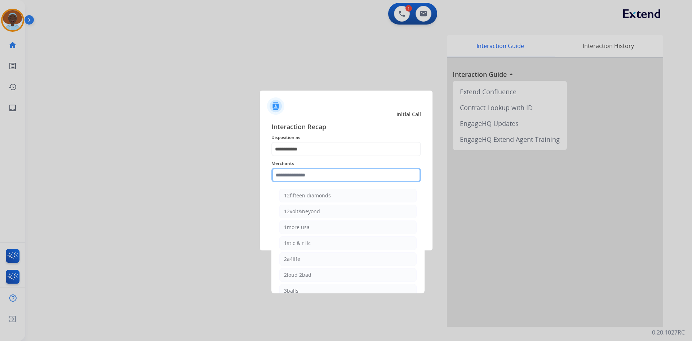
click at [299, 175] on input "text" at bounding box center [347, 175] width 150 height 14
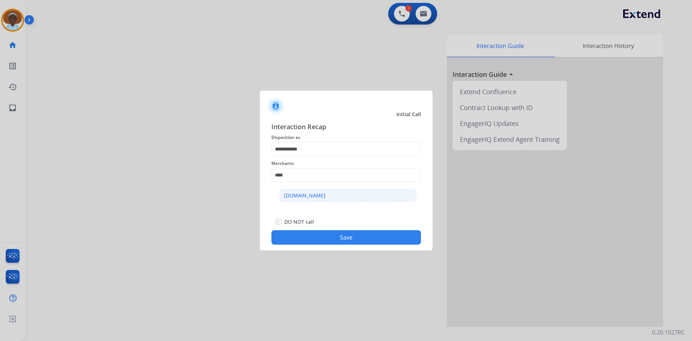
click at [308, 199] on div "[DOMAIN_NAME]" at bounding box center [304, 195] width 41 height 7
type input "**********"
click at [339, 241] on button "Save" at bounding box center [347, 237] width 150 height 14
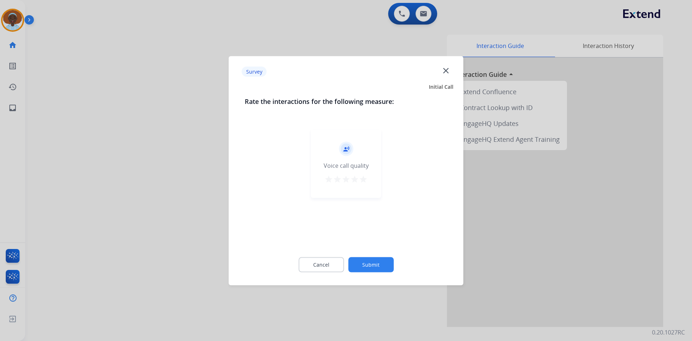
click at [362, 181] on mat-icon "star" at bounding box center [363, 179] width 9 height 9
click at [374, 263] on button "Submit" at bounding box center [370, 264] width 45 height 15
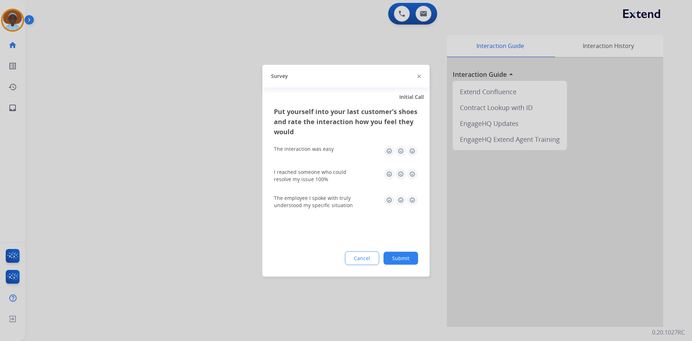
click at [413, 203] on img at bounding box center [413, 200] width 12 height 12
drag, startPoint x: 413, startPoint y: 176, endPoint x: 413, endPoint y: 156, distance: 19.5
click at [413, 175] on img at bounding box center [413, 174] width 12 height 12
click at [412, 154] on img at bounding box center [413, 151] width 12 height 12
click at [413, 262] on button "Submit" at bounding box center [401, 257] width 35 height 13
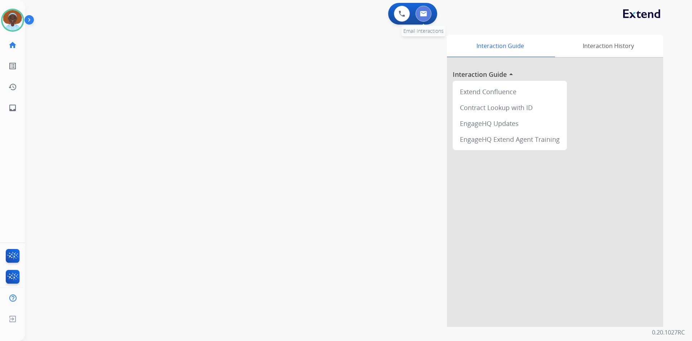
click at [422, 14] on img at bounding box center [423, 14] width 7 height 6
select select "**********"
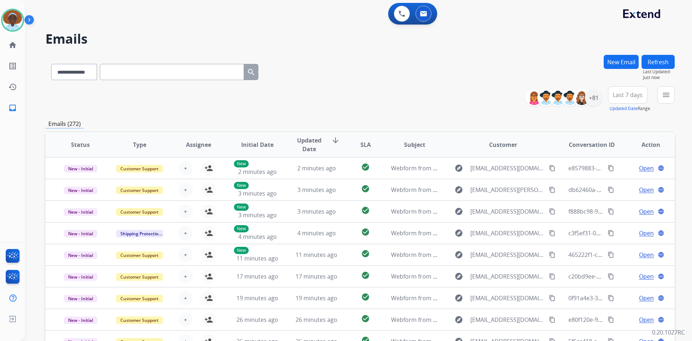
click at [631, 96] on span "Last 7 days" at bounding box center [628, 94] width 30 height 3
click at [617, 184] on div "Last 90 days" at bounding box center [626, 182] width 40 height 11
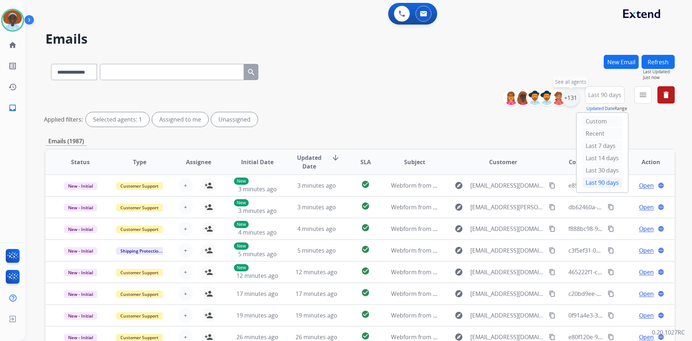
click at [568, 97] on div "+131" at bounding box center [570, 97] width 17 height 17
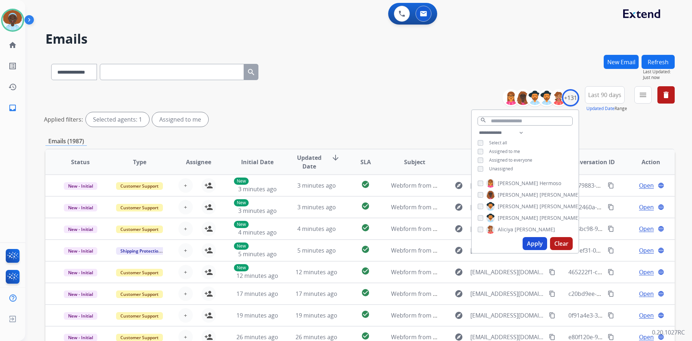
click at [534, 244] on button "Apply" at bounding box center [535, 243] width 25 height 13
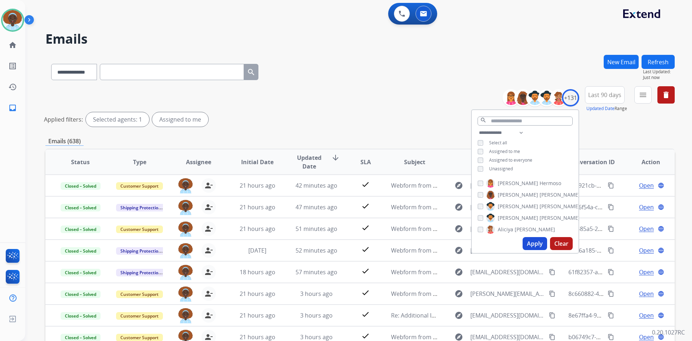
click at [436, 108] on div "**********" at bounding box center [360, 107] width 630 height 43
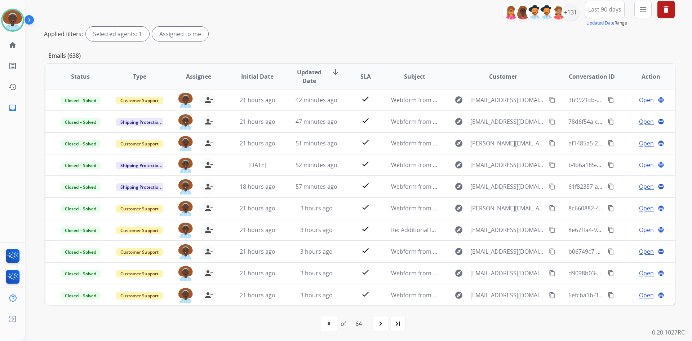
scroll to position [87, 0]
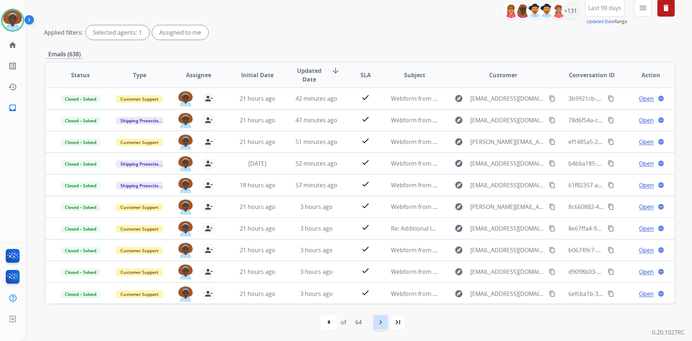
click at [382, 322] on mat-icon "navigate_next" at bounding box center [380, 322] width 9 height 9
select select "*"
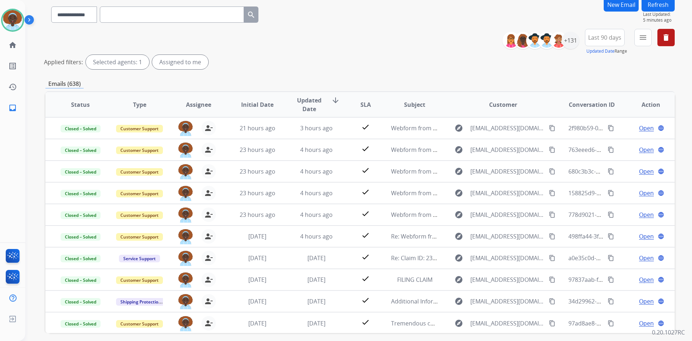
scroll to position [0, 0]
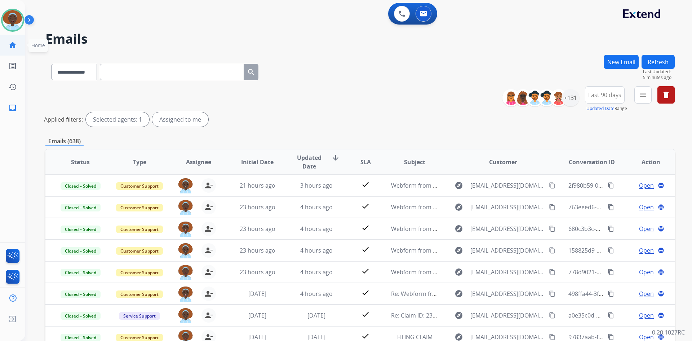
click at [10, 44] on mat-icon "home" at bounding box center [12, 45] width 9 height 9
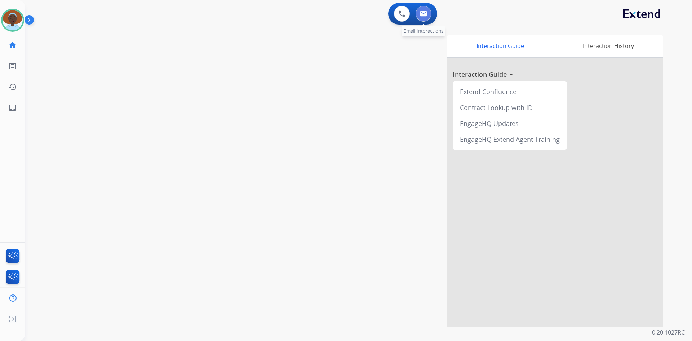
click at [423, 17] on button at bounding box center [424, 14] width 16 height 16
select select "**********"
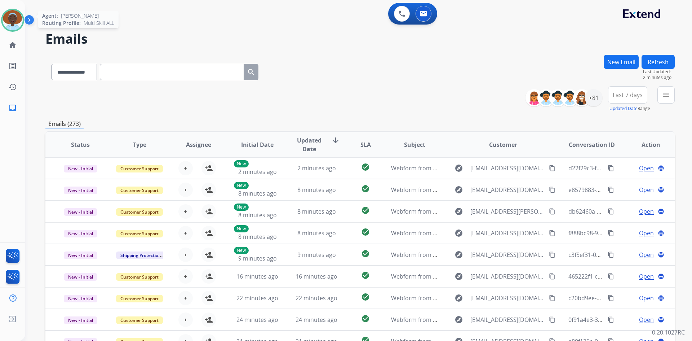
click at [14, 20] on img at bounding box center [13, 20] width 20 height 20
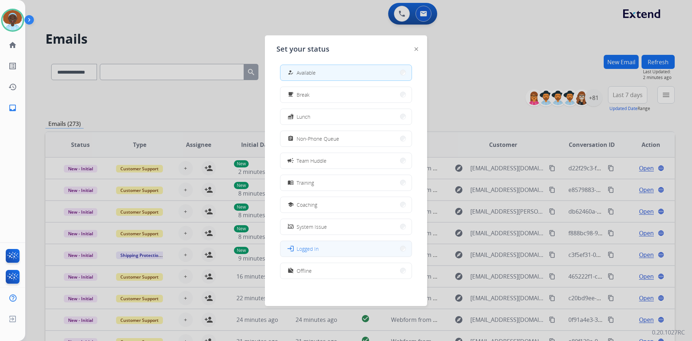
scroll to position [2, 0]
click at [333, 264] on button "work_off Offline" at bounding box center [346, 271] width 131 height 16
